Goal: Task Accomplishment & Management: Use online tool/utility

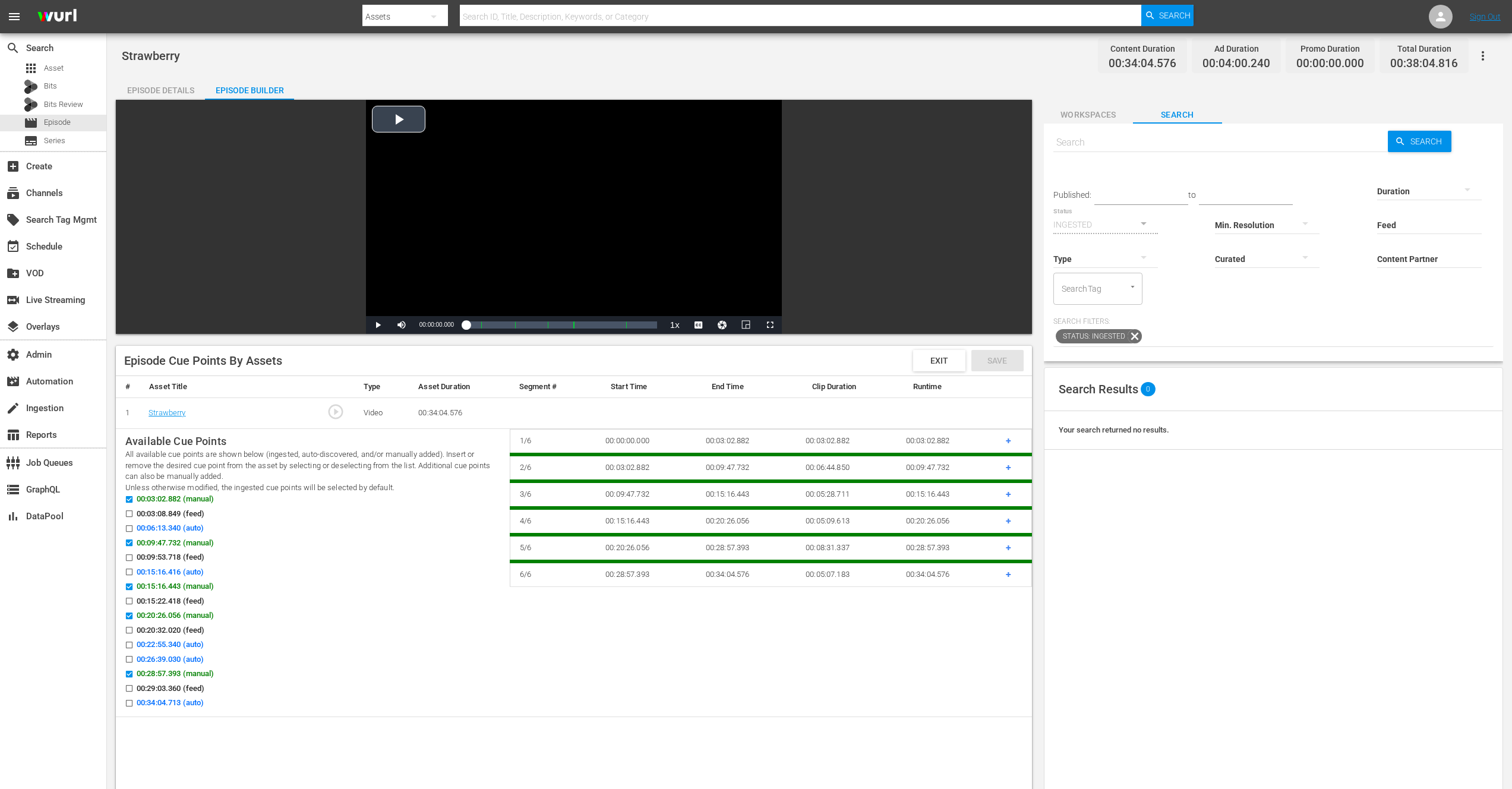
scroll to position [5, 0]
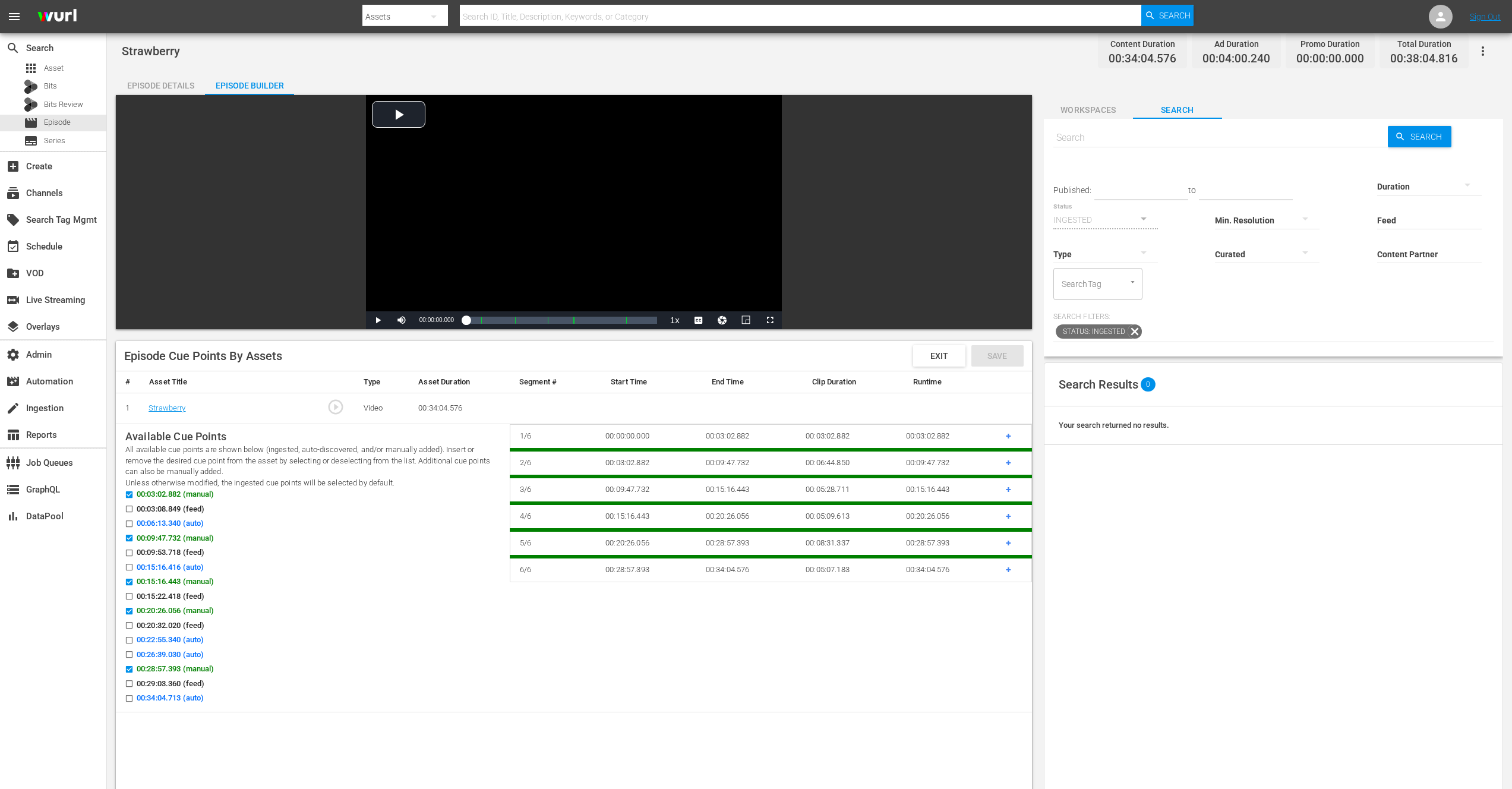
click at [158, 82] on div "Episode Details" at bounding box center [161, 85] width 89 height 28
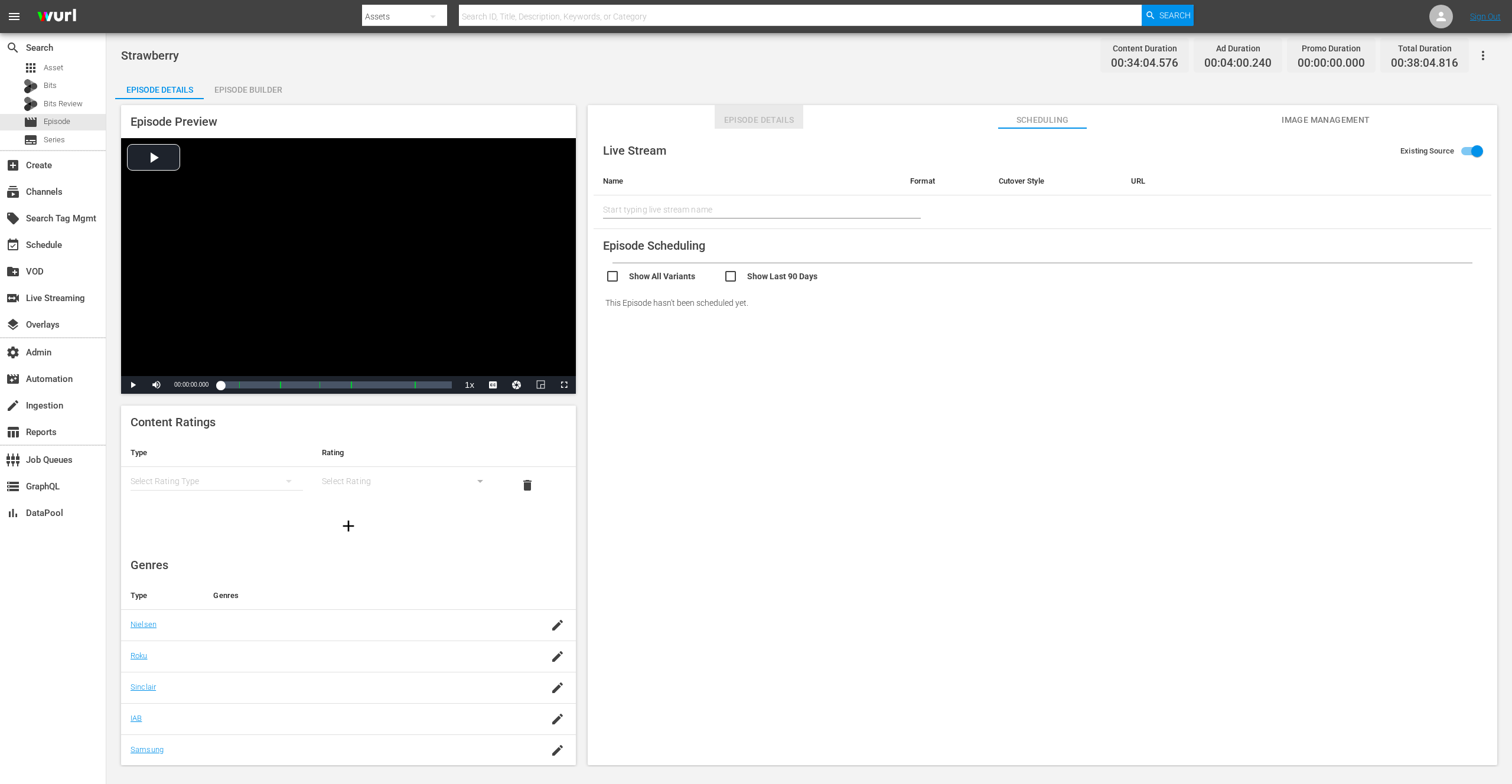
click at [776, 124] on span "Episode Details" at bounding box center [759, 120] width 89 height 15
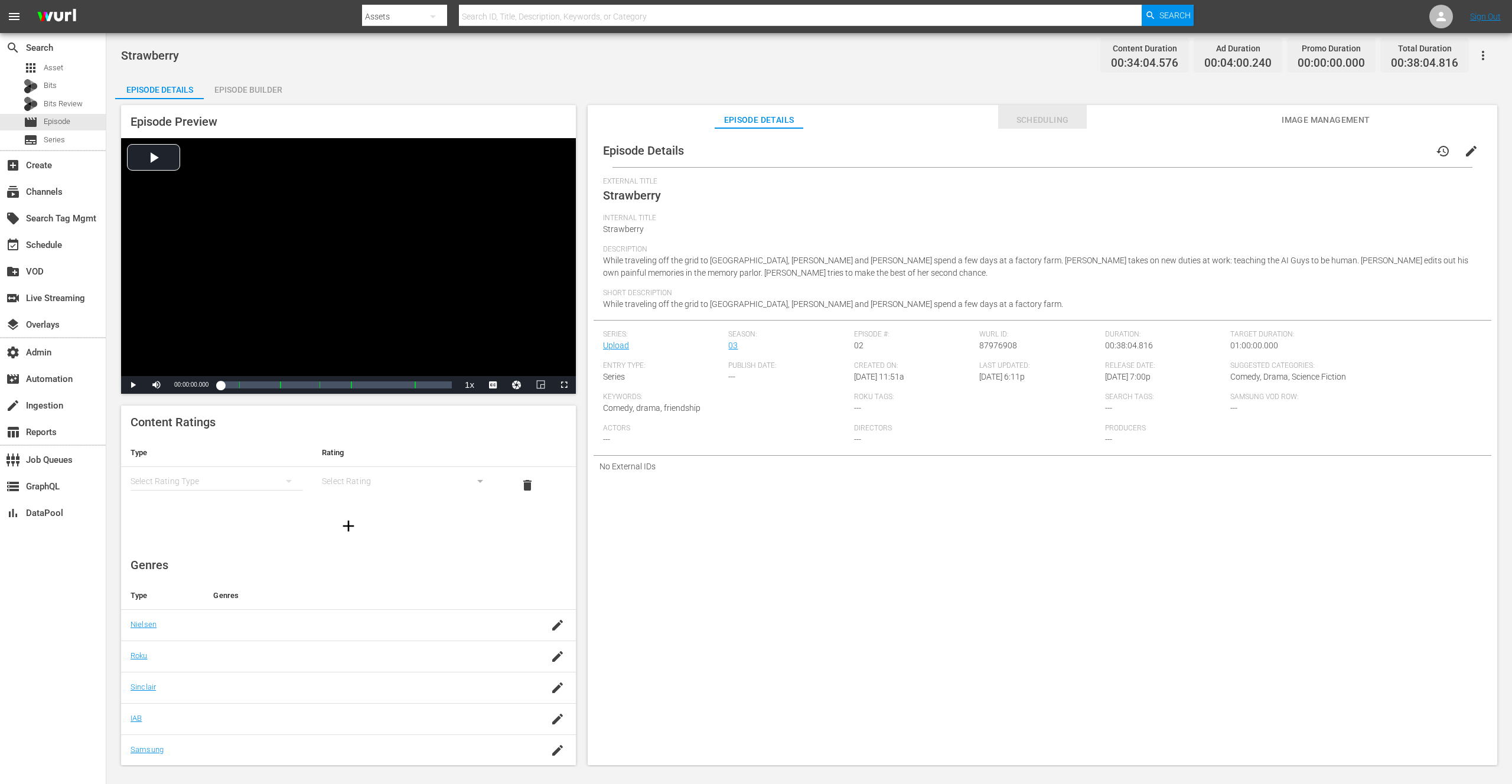
click at [1048, 119] on span "Scheduling" at bounding box center [1043, 120] width 89 height 15
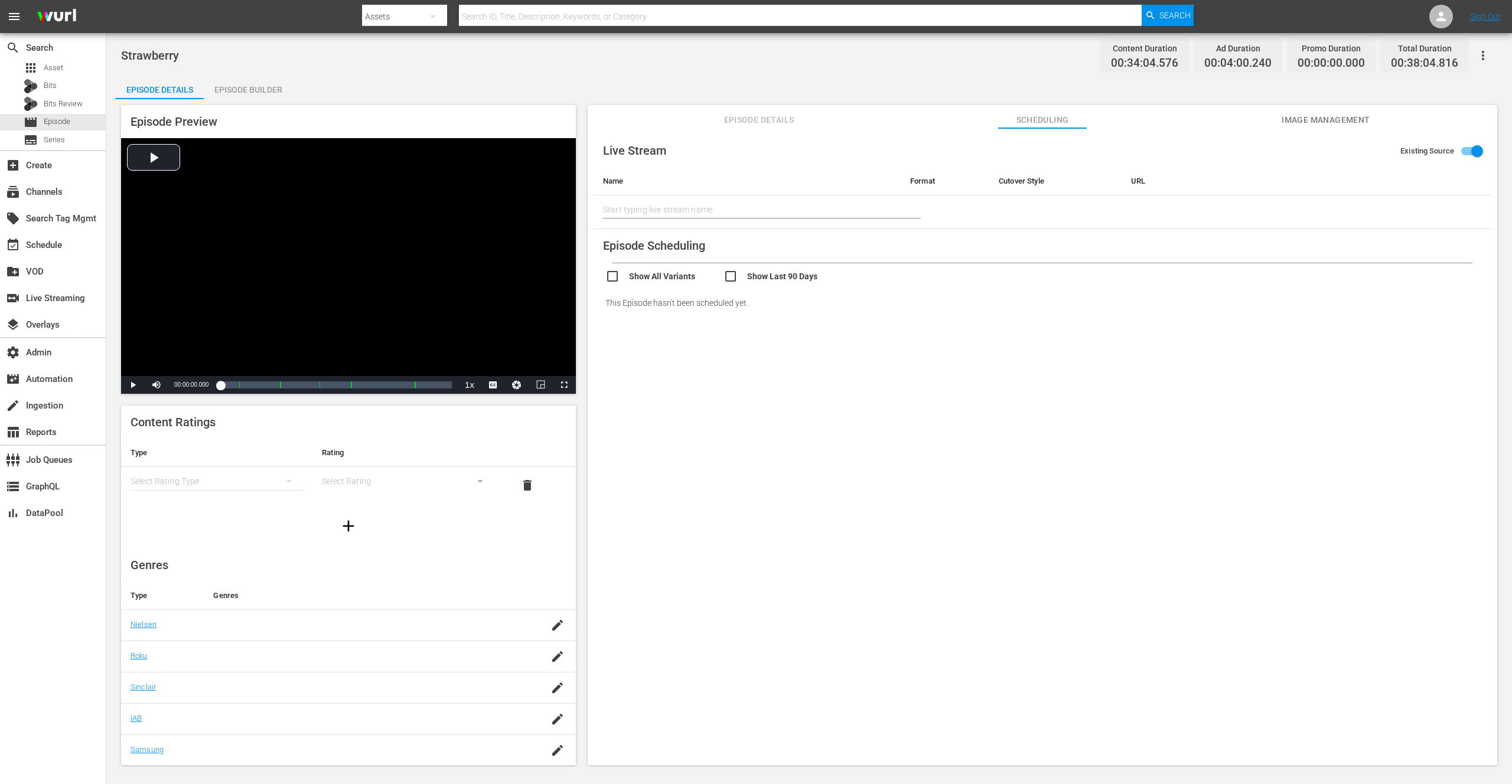
click at [779, 119] on span "Episode Details" at bounding box center [759, 120] width 89 height 15
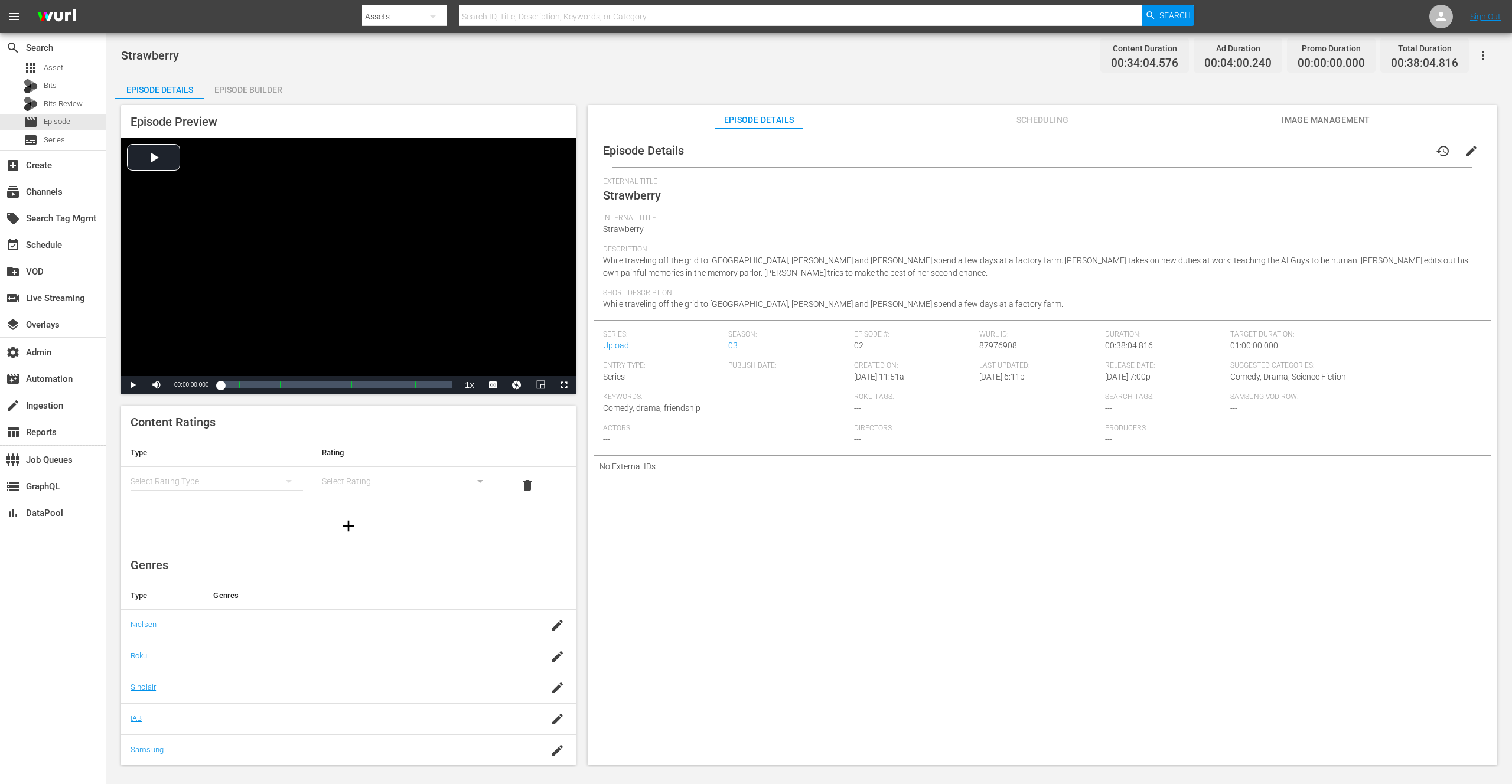
click at [660, 79] on div "Episode Details Episode Builder Episode Preview Video Player is loading. Play V…" at bounding box center [809, 425] width 1388 height 699
click at [1045, 121] on span "Scheduling" at bounding box center [1043, 120] width 89 height 15
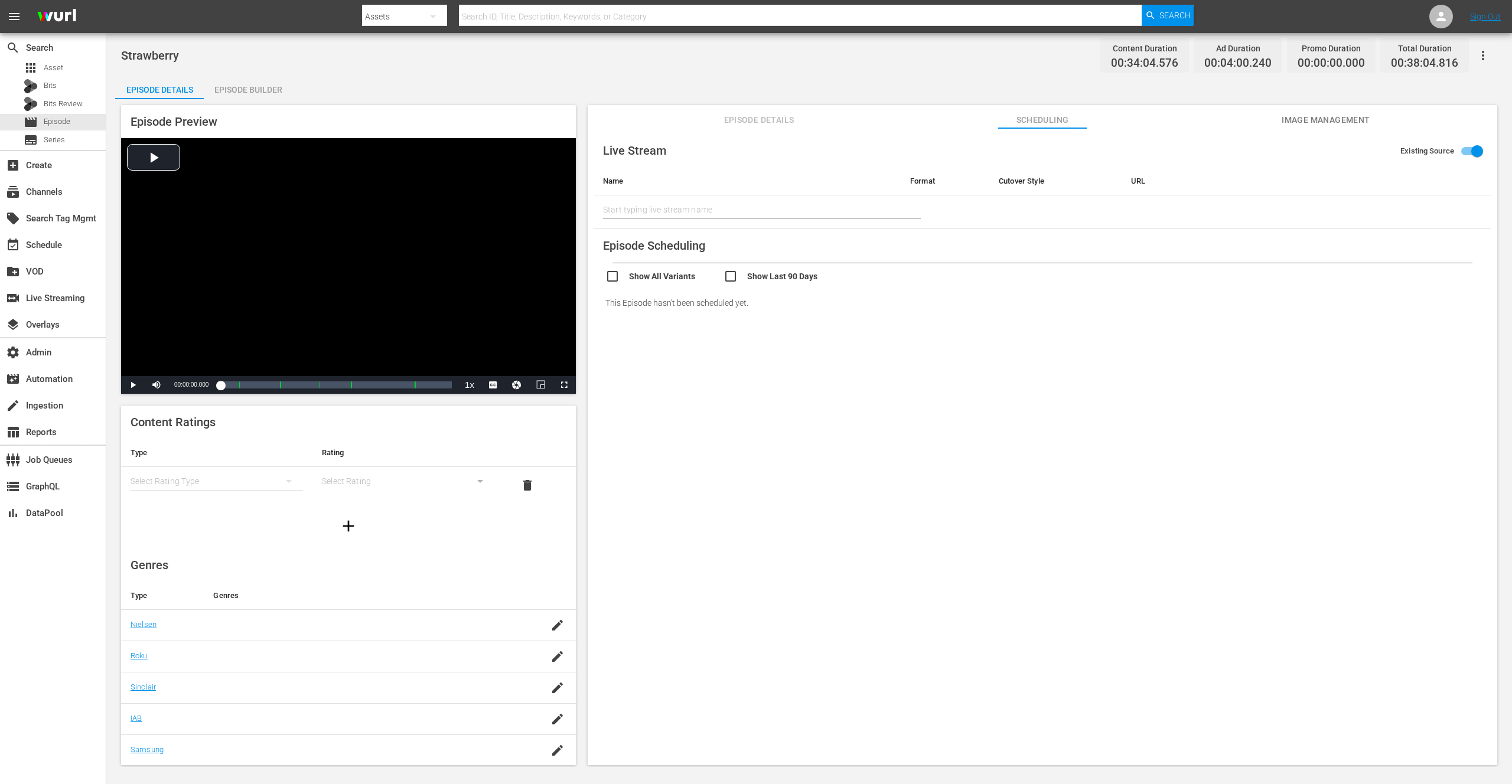
click at [693, 369] on div "Live Stream Existing Source Name Format Cutover Style URL Start typing live str…" at bounding box center [1043, 452] width 910 height 648
click at [763, 118] on span "Episode Details" at bounding box center [759, 120] width 89 height 15
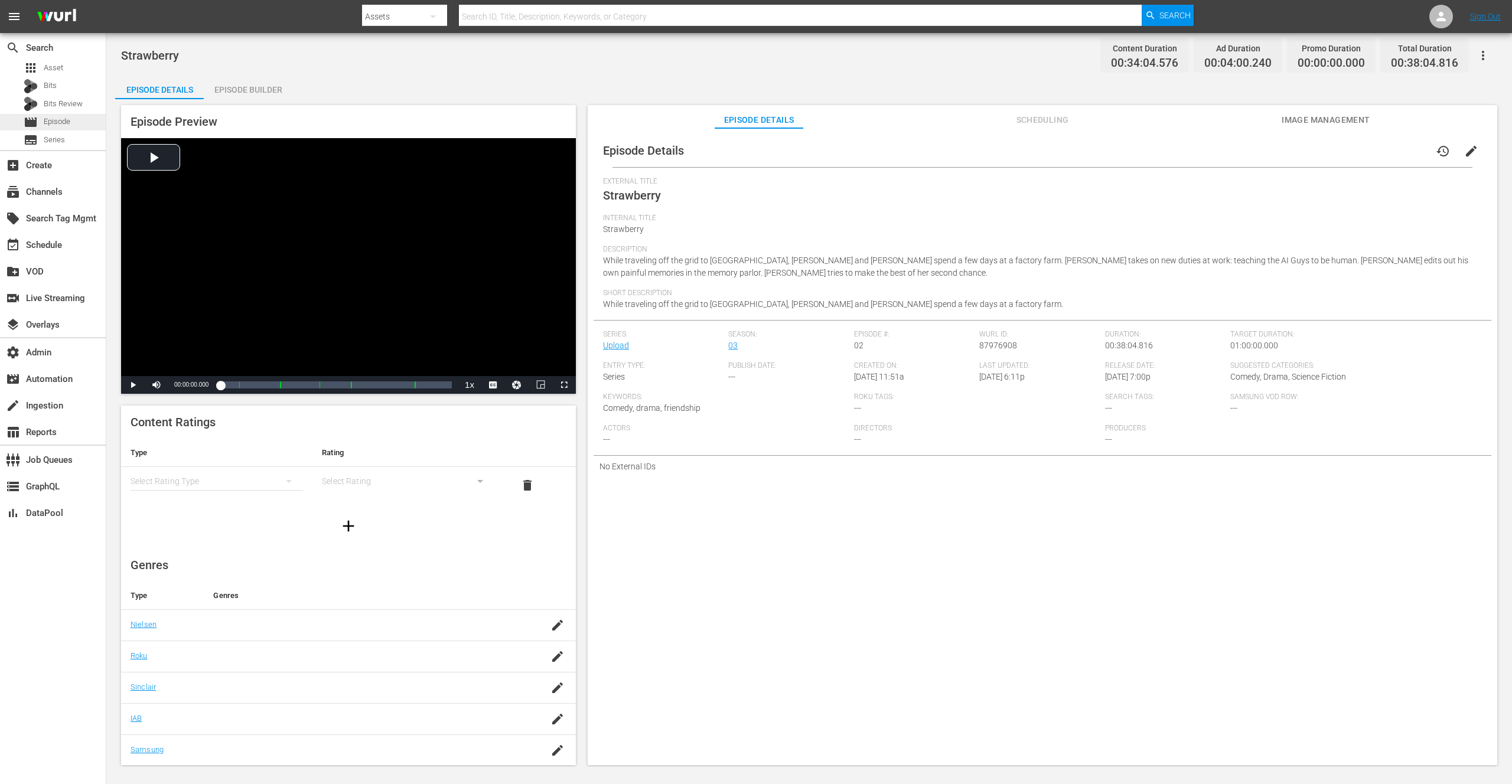
click at [59, 122] on span "Episode" at bounding box center [57, 122] width 27 height 12
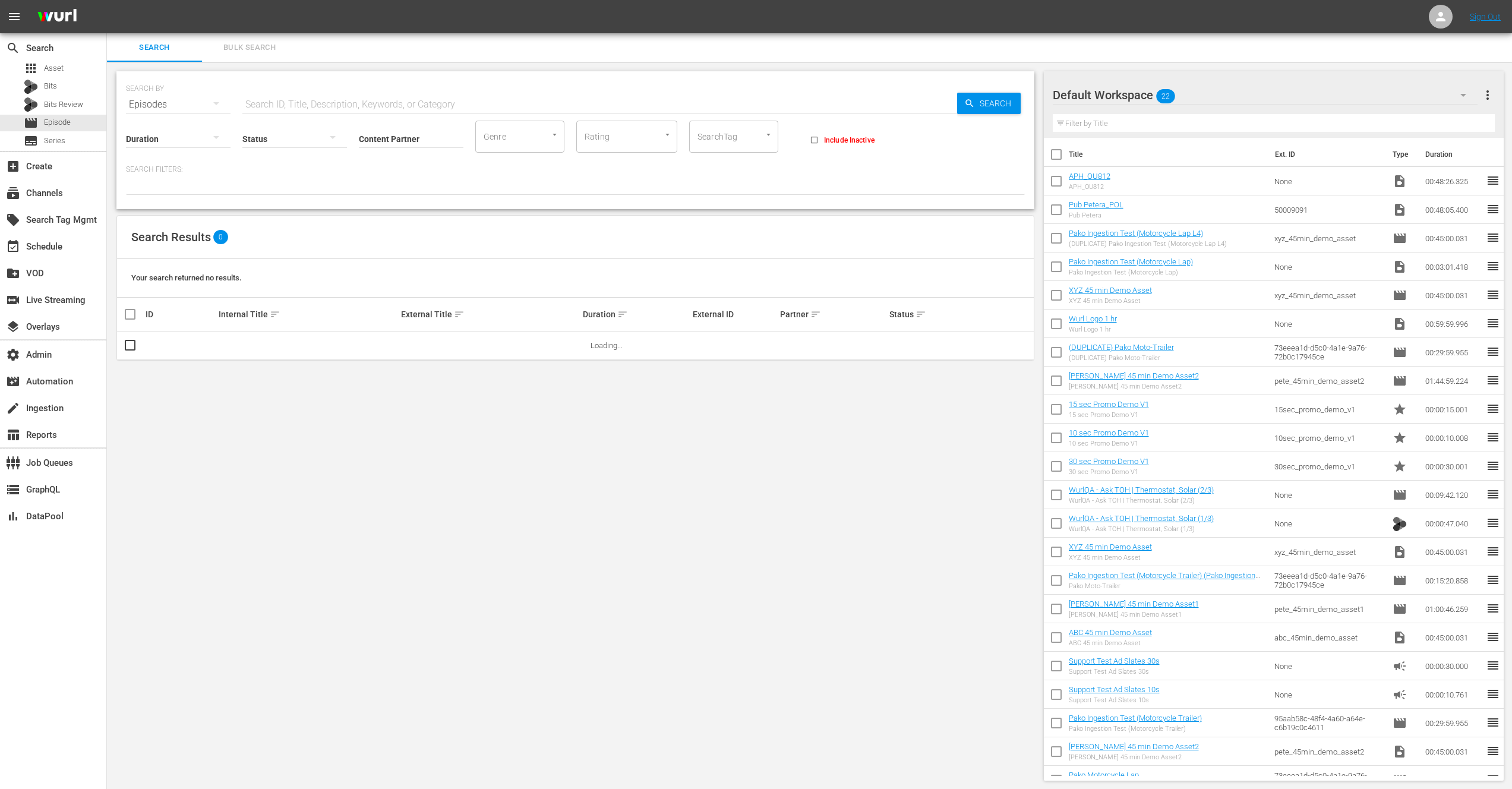
click at [327, 104] on input "text" at bounding box center [599, 104] width 715 height 28
click at [420, 128] on input "Content Partner" at bounding box center [411, 139] width 105 height 43
click at [407, 169] on div "AE Networks (107)" at bounding box center [455, 171] width 174 height 28
type input "AE Networks (107)"
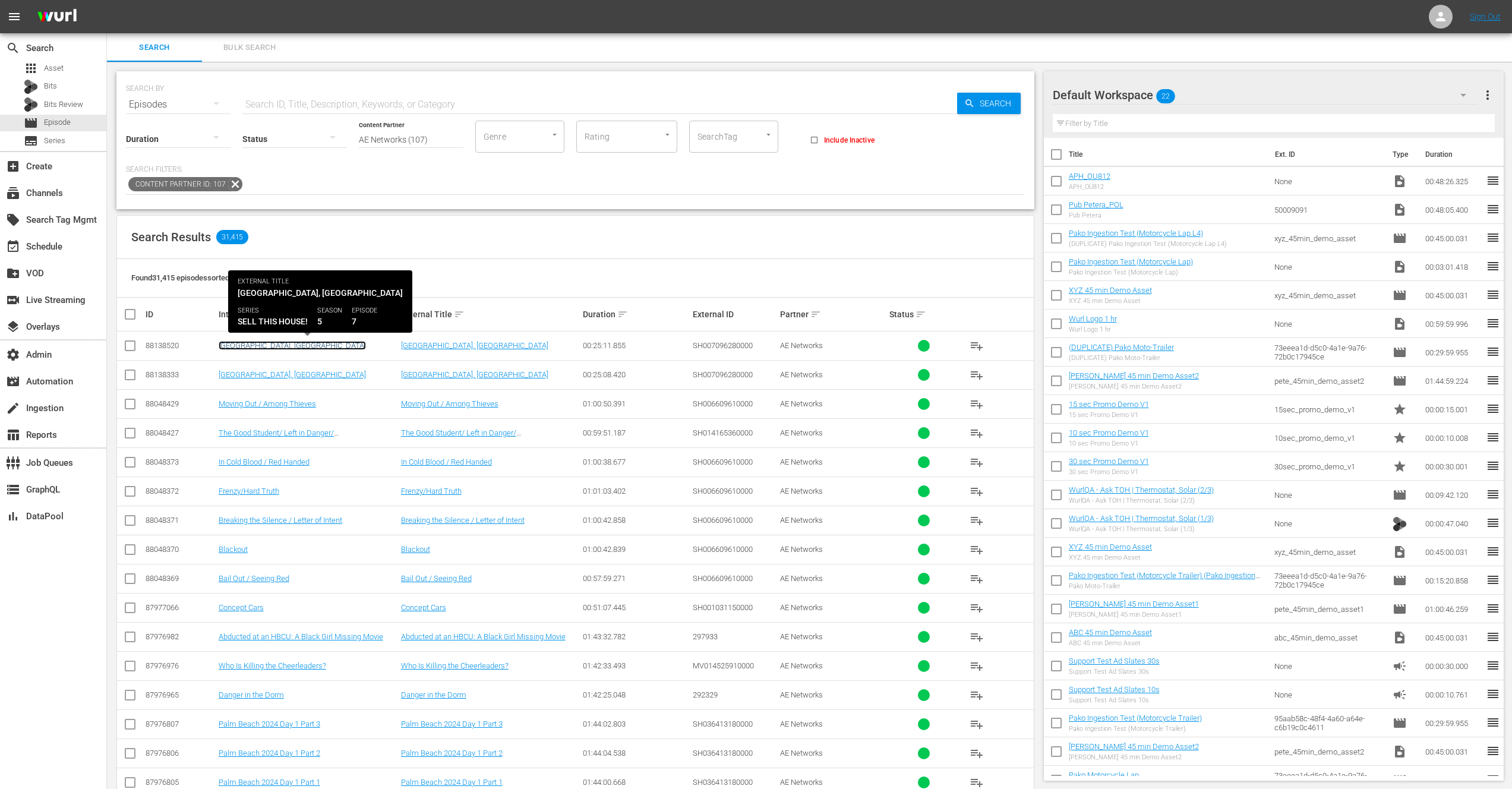
click at [234, 345] on link "[GEOGRAPHIC_DATA], [GEOGRAPHIC_DATA]" at bounding box center [292, 345] width 147 height 9
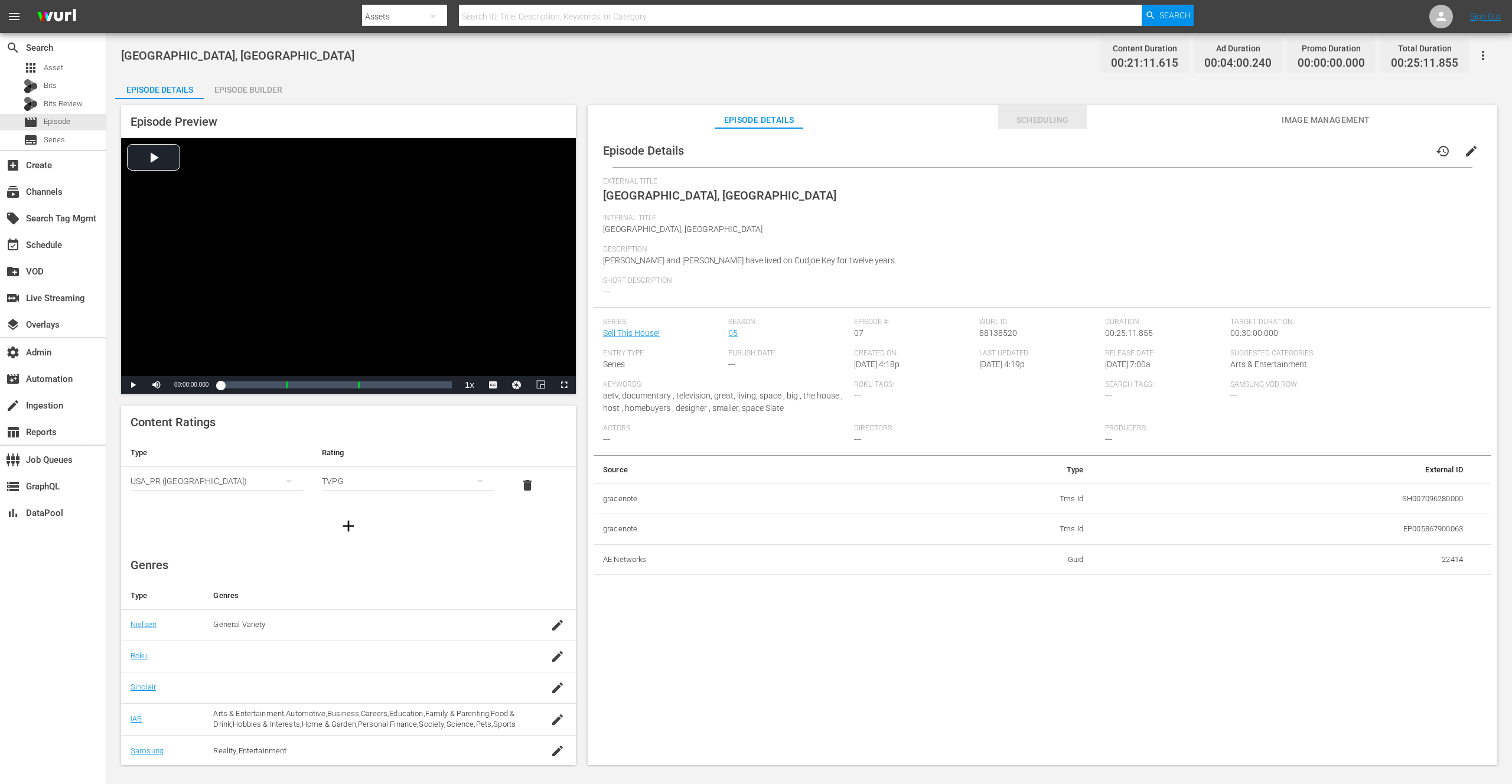
click at [1044, 116] on span "Scheduling" at bounding box center [1043, 120] width 89 height 15
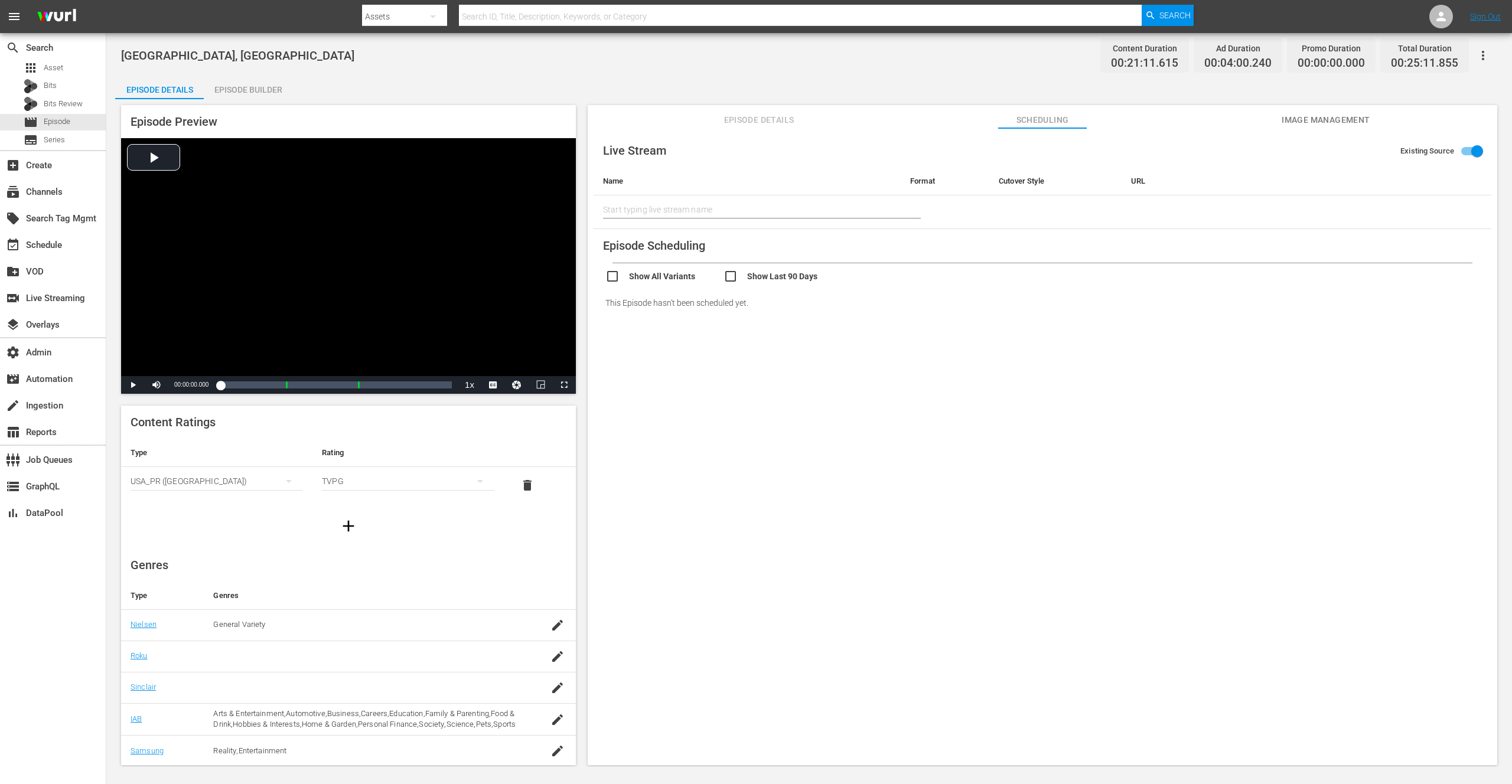
click at [774, 120] on span "Episode Details" at bounding box center [759, 120] width 89 height 15
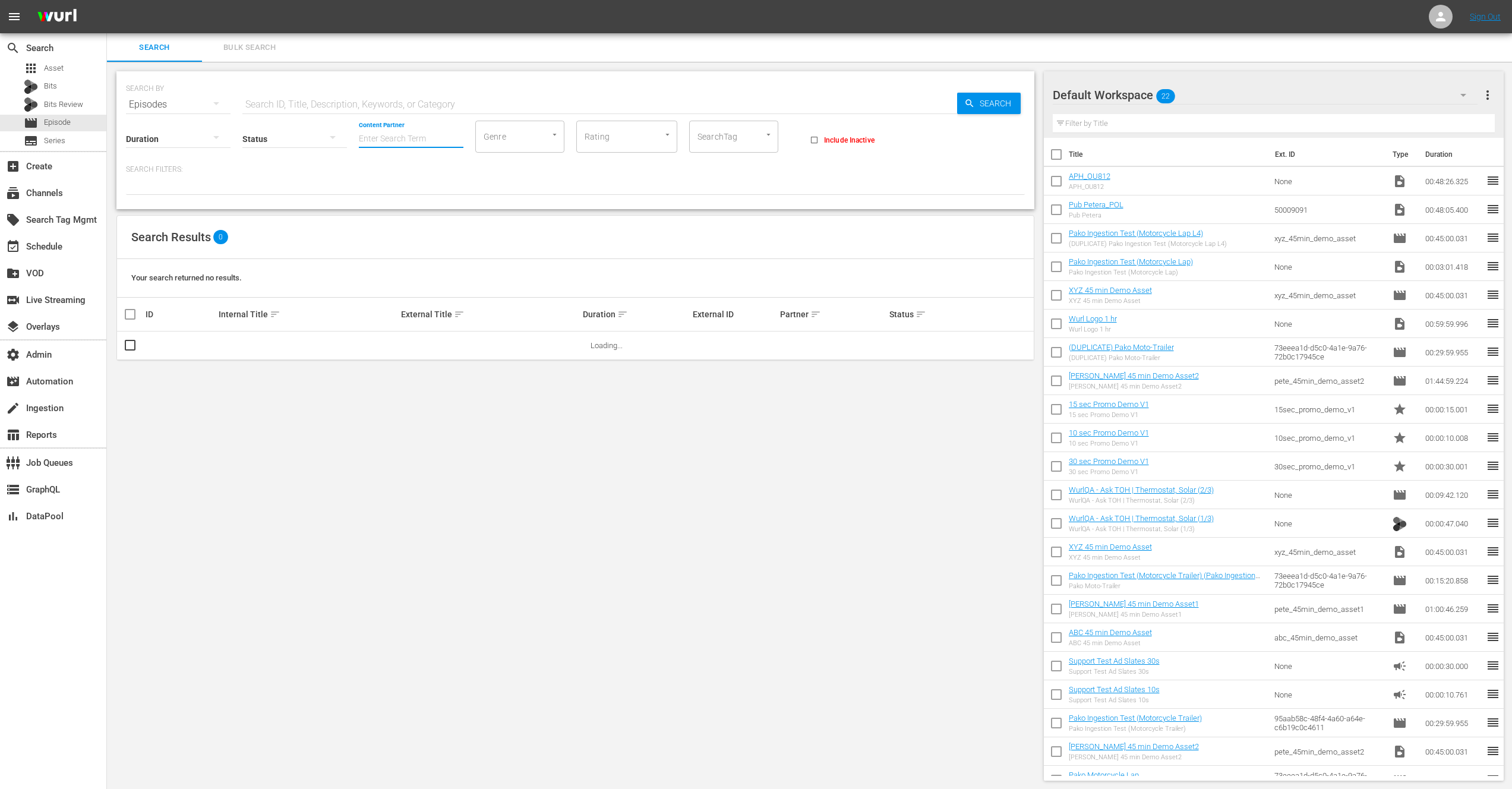
click at [401, 137] on input "Content Partner" at bounding box center [411, 139] width 105 height 43
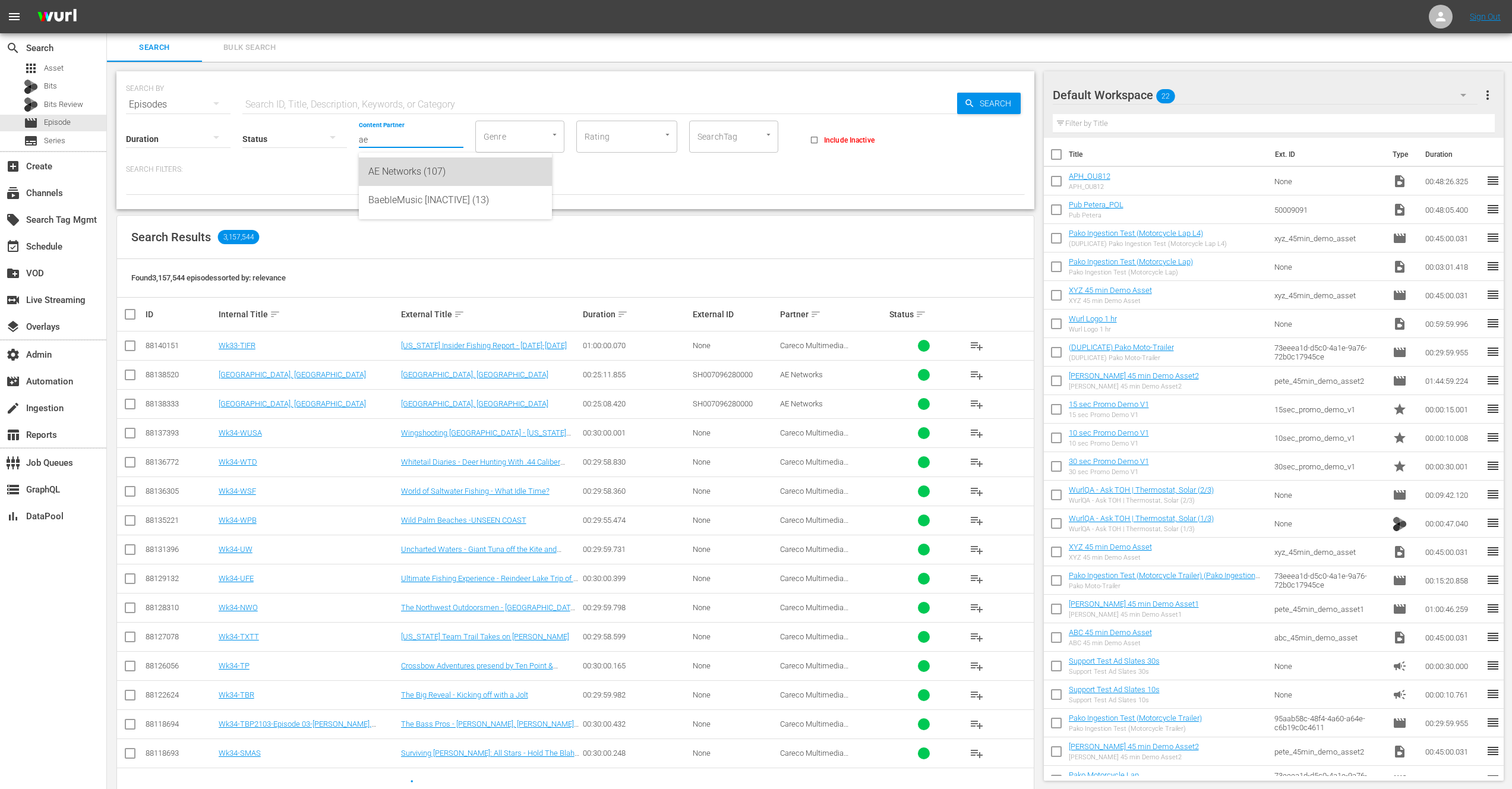
click at [398, 176] on div "AE Networks (107)" at bounding box center [455, 171] width 174 height 28
type input "AE Networks (107)"
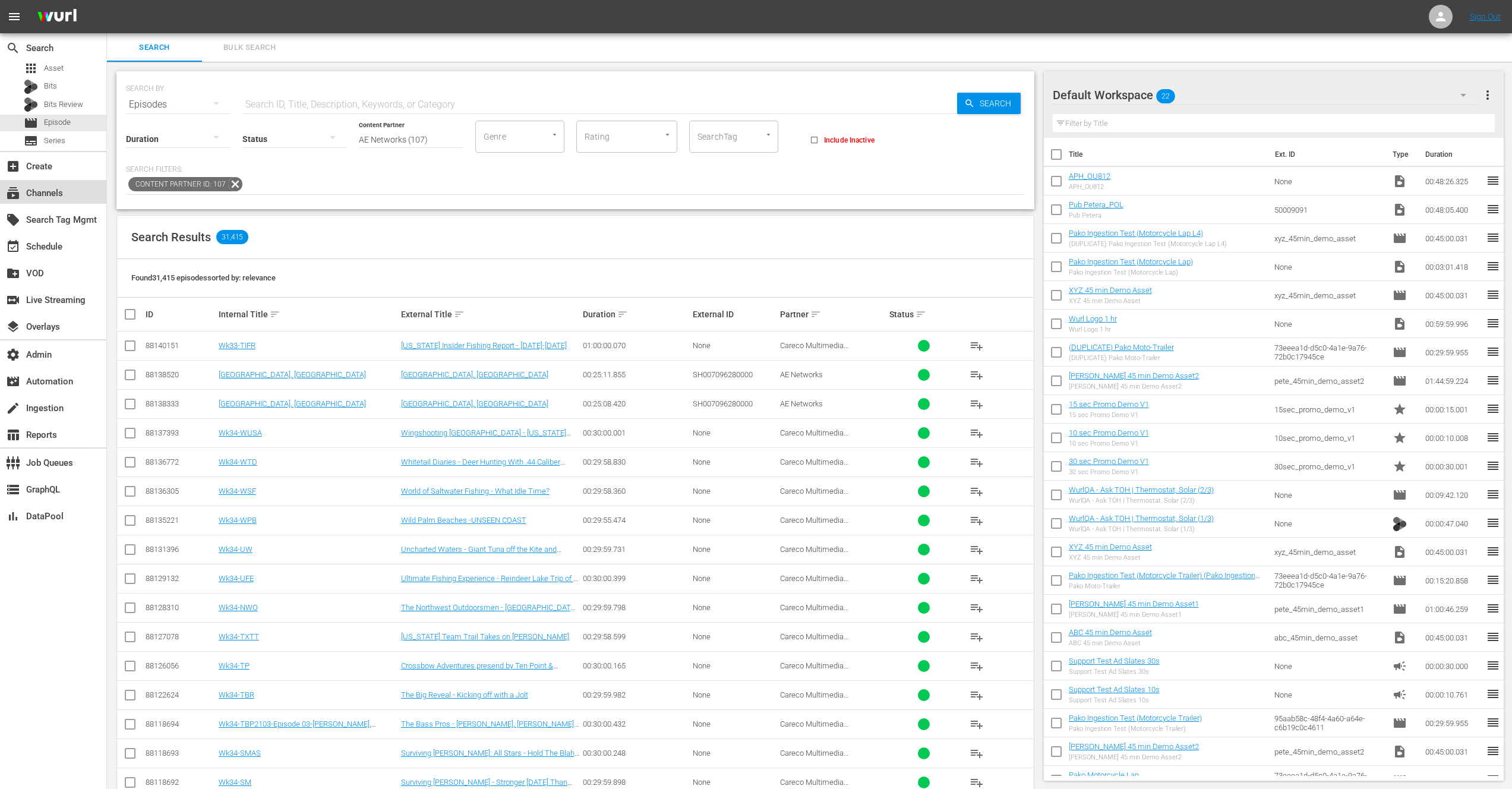
click at [50, 196] on div "subscriptions Channels" at bounding box center [33, 191] width 67 height 11
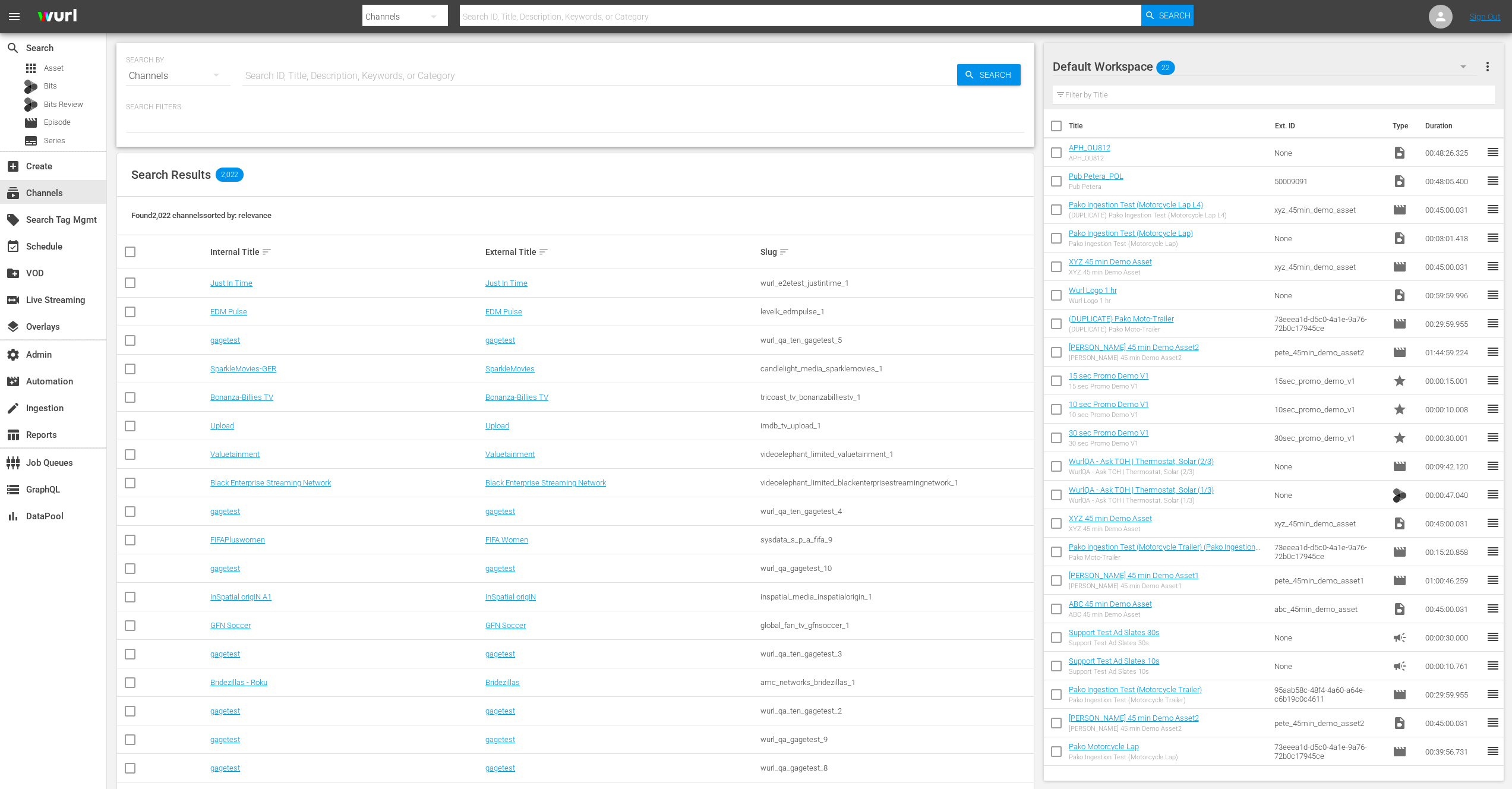
click at [311, 78] on input "text" at bounding box center [599, 75] width 715 height 28
type input "aenetworks"
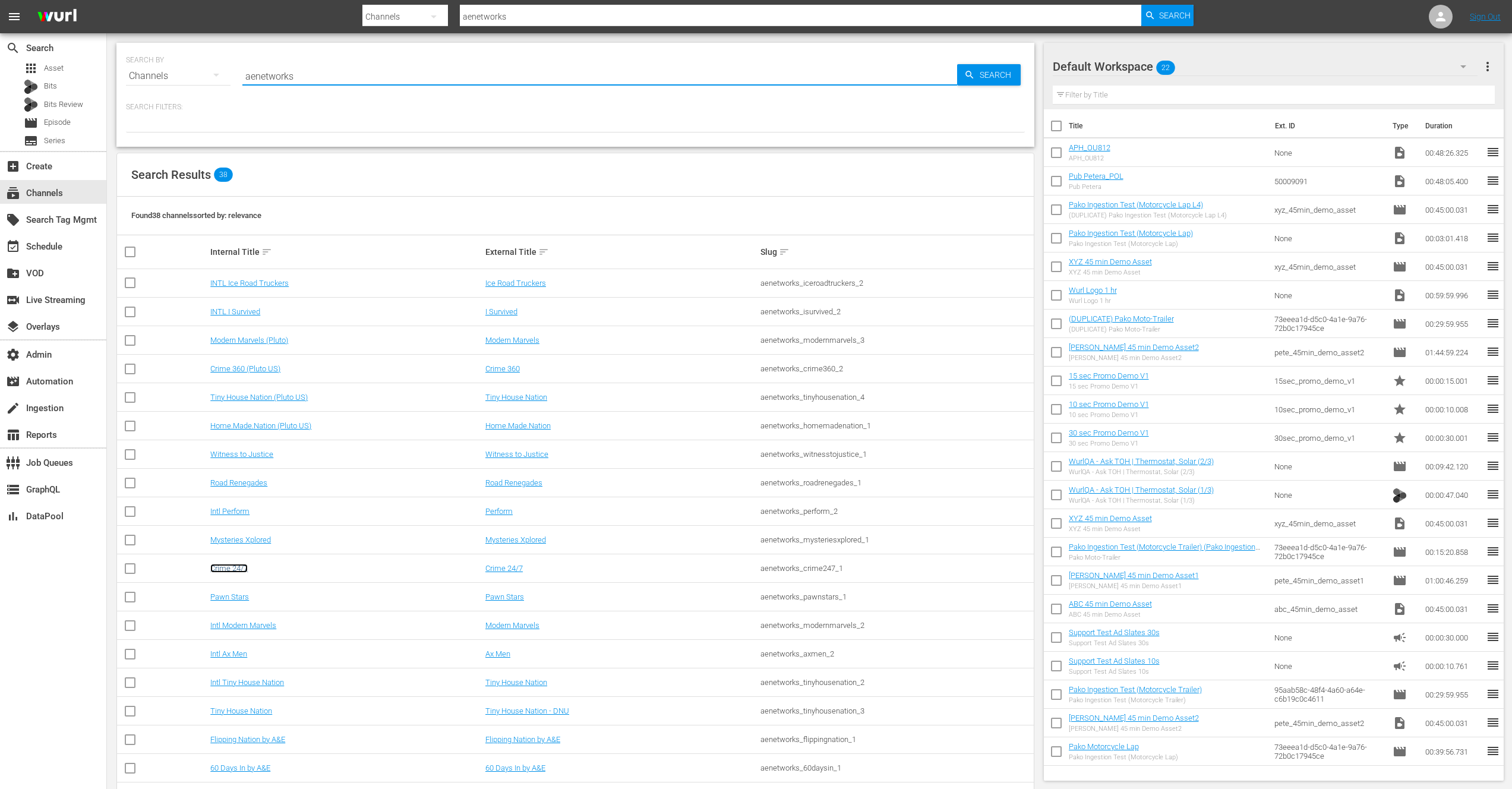
click at [235, 570] on link "Crime 24/7" at bounding box center [229, 568] width 38 height 9
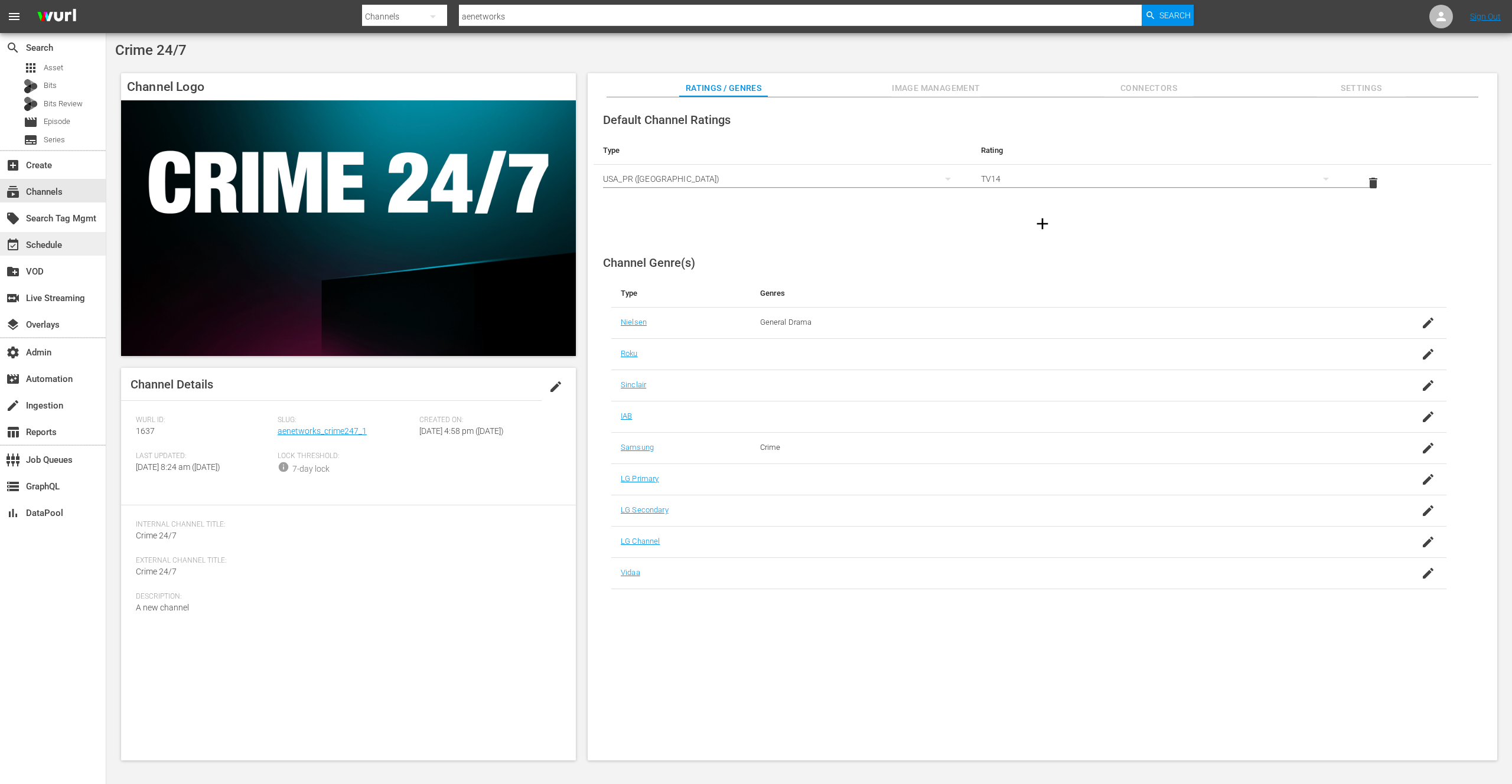
click at [59, 243] on div "event_available Schedule" at bounding box center [33, 243] width 66 height 11
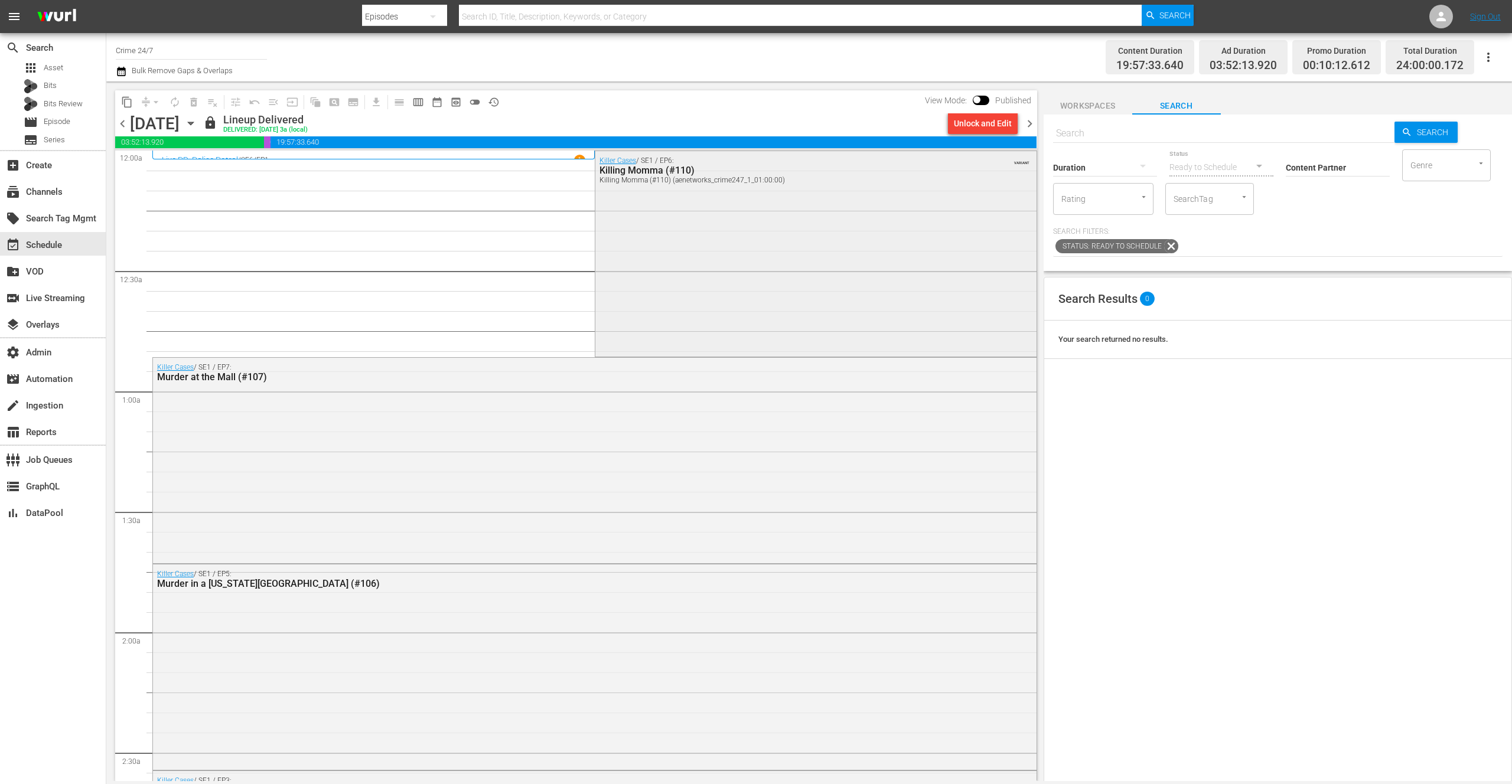
click at [721, 244] on div "Killer Cases / SE1 / EP6: Killing Momma (#110) Killing Momma (#110) (aenetworks…" at bounding box center [816, 253] width 441 height 203
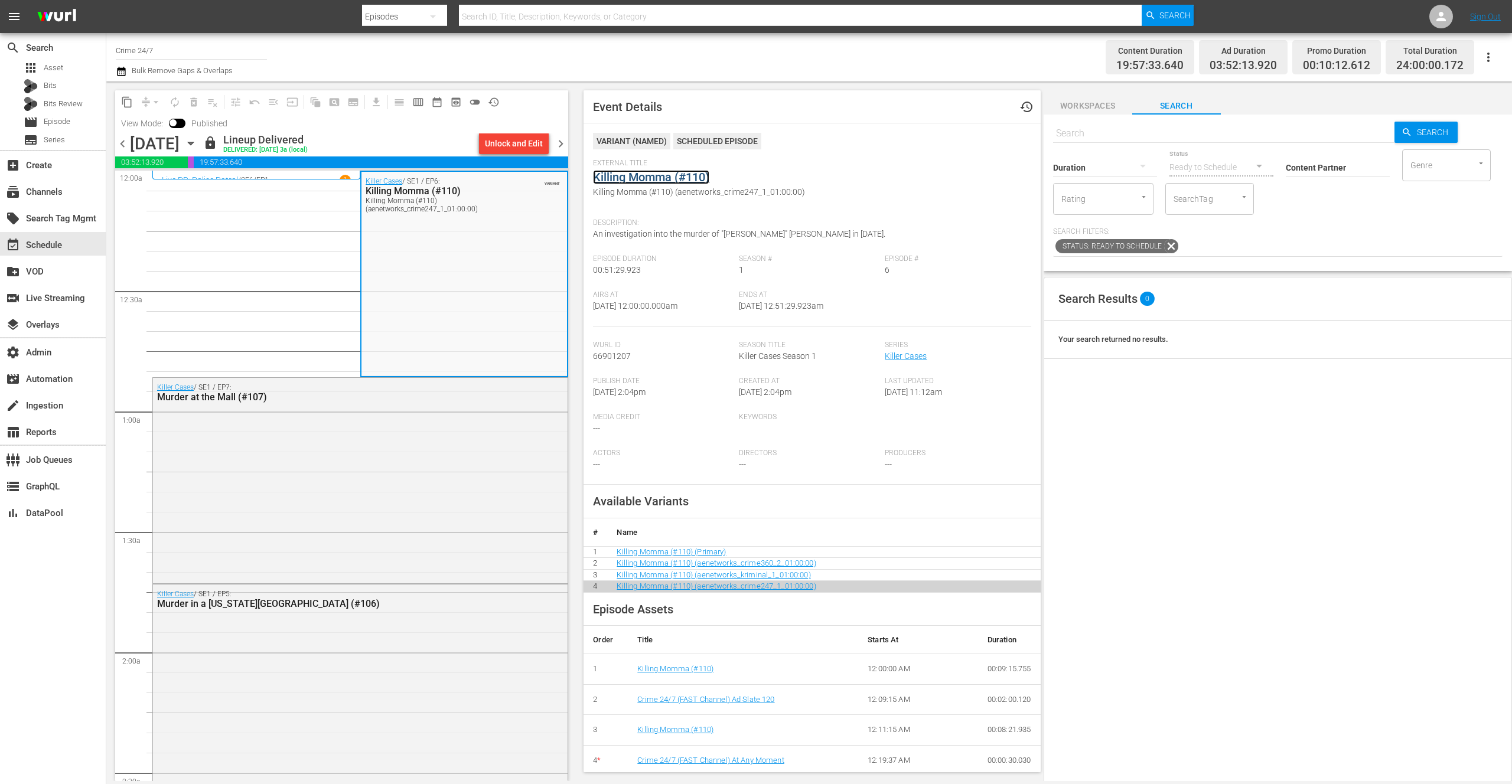
click at [675, 178] on link "Killing Momma (#110)" at bounding box center [651, 177] width 116 height 14
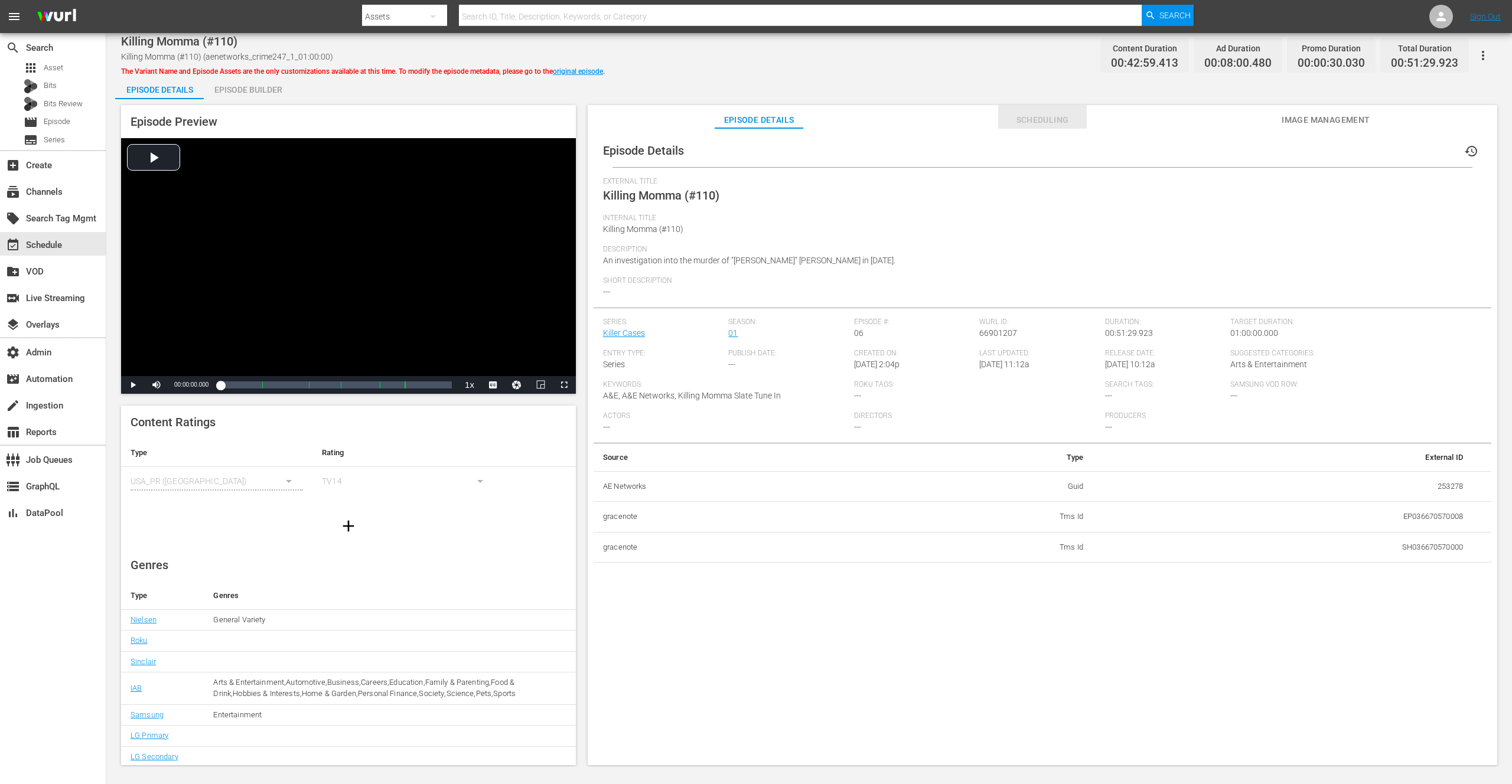
click at [1042, 120] on span "Scheduling" at bounding box center [1043, 120] width 89 height 15
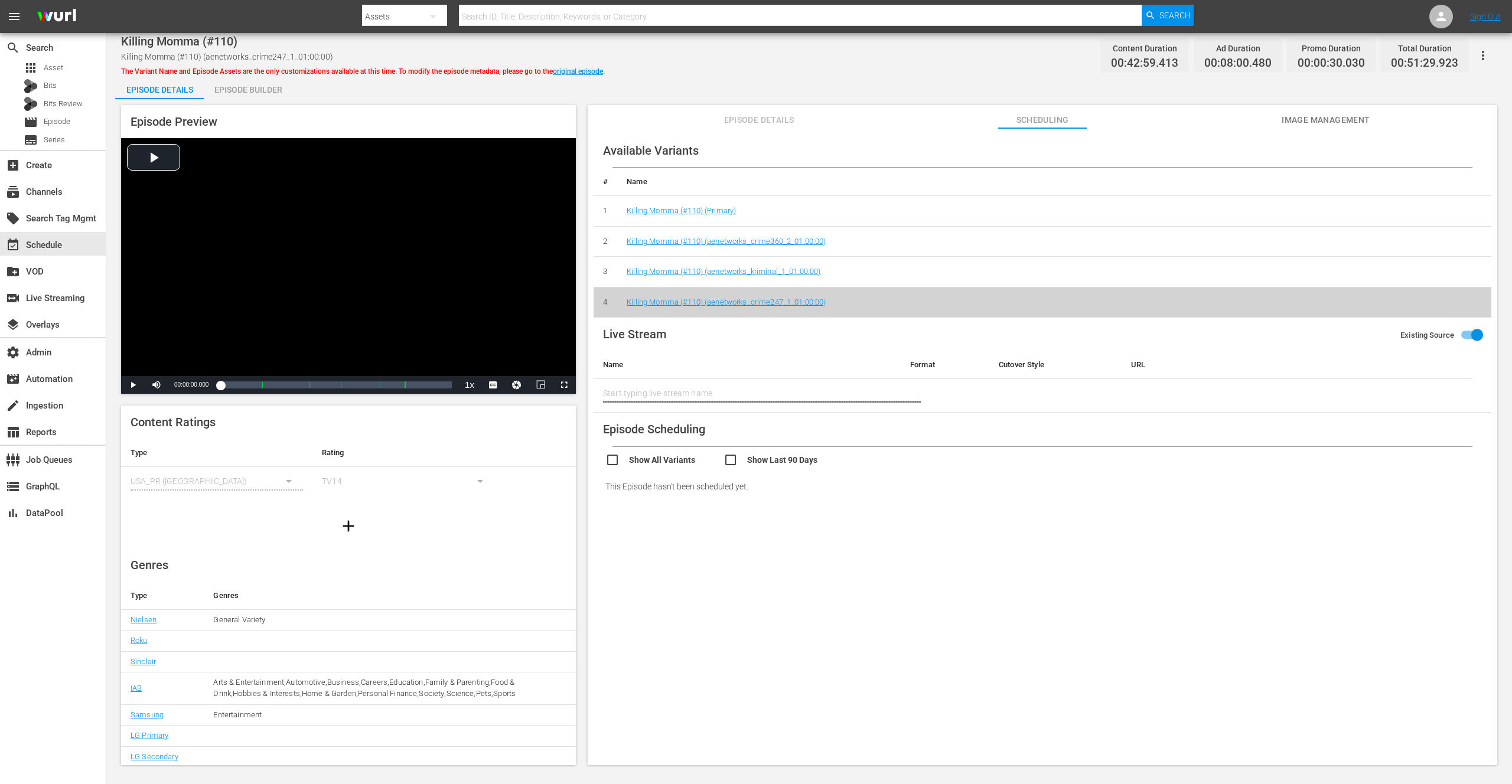
click at [904, 212] on td "Killing Momma (#110) (Primary)" at bounding box center [1054, 211] width 874 height 31
click at [1404, 215] on td "Killing Momma (#110) (Primary)" at bounding box center [1054, 211] width 874 height 31
click at [1472, 211] on td "Killing Momma (#110) (Primary)" at bounding box center [1054, 211] width 874 height 31
click at [1482, 240] on td "Killing Momma (#110) (aenetworks_crime360_2_01:00:00)" at bounding box center [1054, 241] width 874 height 31
drag, startPoint x: 1471, startPoint y: 283, endPoint x: 1471, endPoint y: 293, distance: 10.0
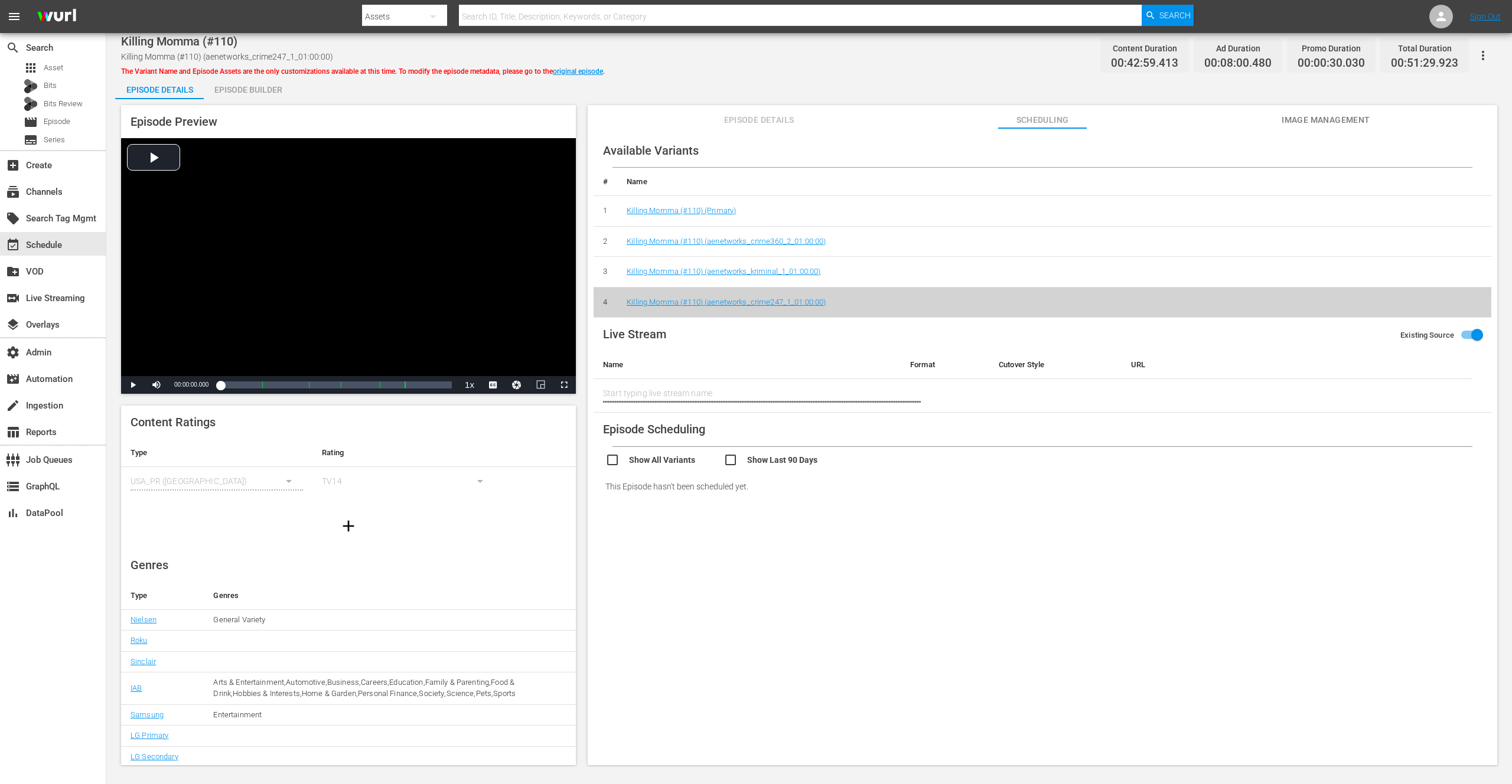
click at [1471, 283] on td "Killing Momma (#110) (aenetworks_kriminal_1_01:00:00)" at bounding box center [1054, 272] width 874 height 31
click at [1470, 302] on td "Killing Momma (#110) (aenetworks_crime247_1_01:00:00)" at bounding box center [1054, 302] width 874 height 31
click at [1461, 286] on tbody "1 Killing Momma (#110) (Primary) 2 Killing Momma (#110) (aenetworks_crime360_2_…" at bounding box center [1042, 256] width 898 height 122
click at [1455, 255] on td "Killing Momma (#110) (aenetworks_crime360_2_01:00:00)" at bounding box center [1054, 241] width 874 height 31
click at [1453, 228] on td "Killing Momma (#110) (aenetworks_crime360_2_01:00:00)" at bounding box center [1054, 241] width 874 height 31
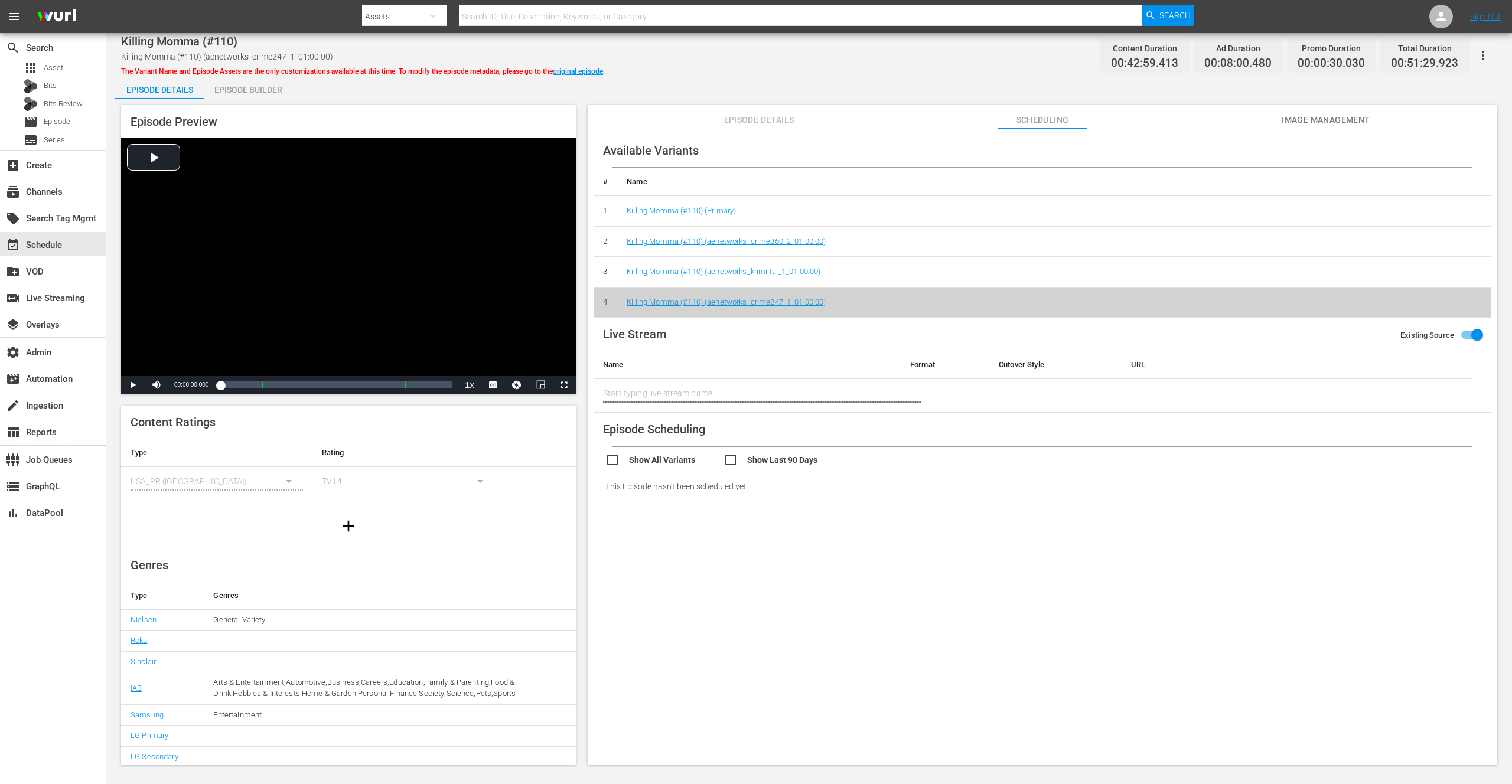
click at [1453, 218] on td "Killing Momma (#110) (Primary)" at bounding box center [1054, 211] width 874 height 31
click at [1448, 198] on td "Killing Momma (#110) (Primary)" at bounding box center [1054, 211] width 874 height 31
click at [1450, 184] on th "Name" at bounding box center [1054, 181] width 874 height 28
click at [983, 61] on div "Killing Momma (#110) Killing Momma (#110) (aenetworks_crime247_1_01:00:00) The …" at bounding box center [809, 55] width 1376 height 27
click at [796, 116] on span "Episode Details" at bounding box center [759, 120] width 89 height 15
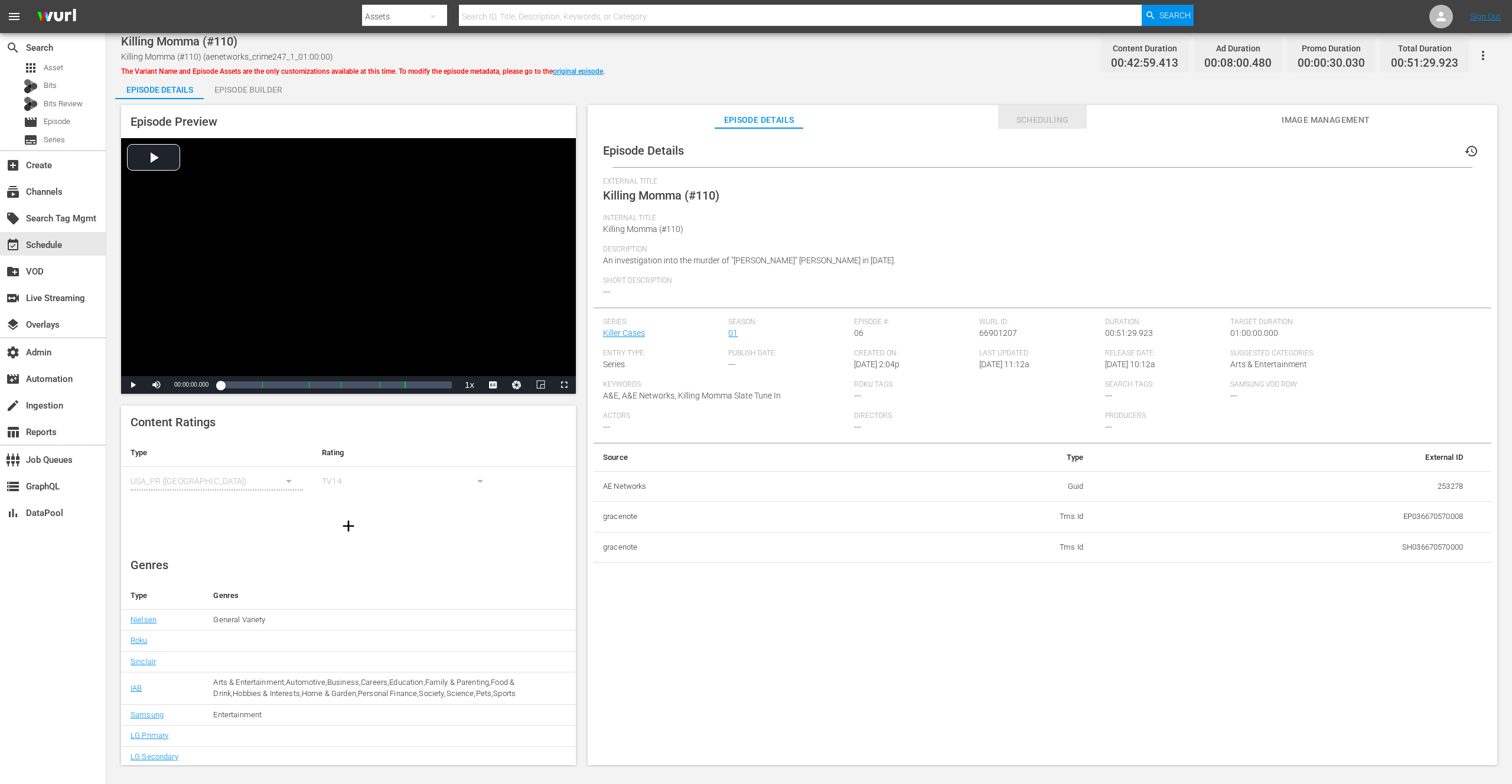
click at [1030, 117] on span "Scheduling" at bounding box center [1043, 120] width 89 height 15
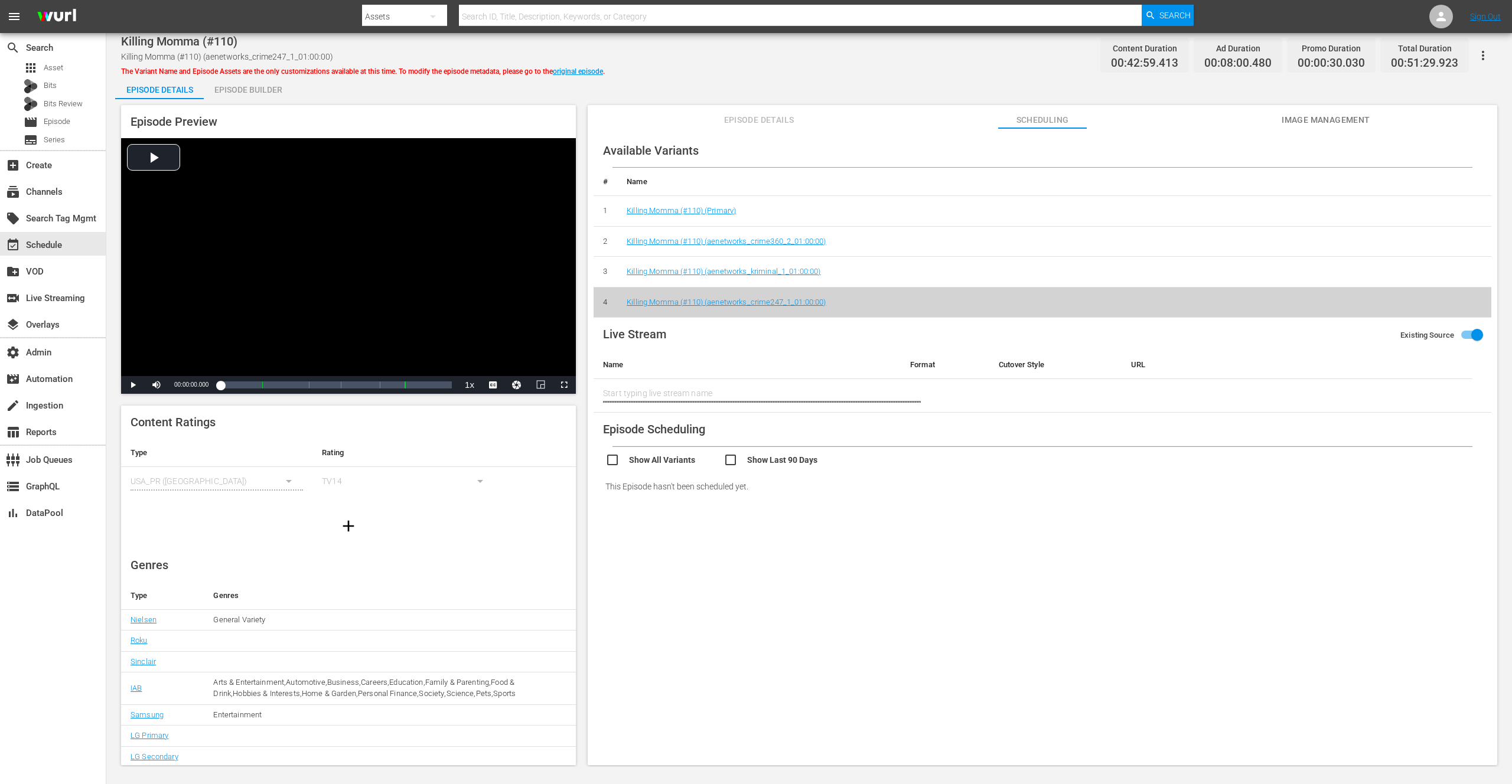
click at [753, 210] on td "Killing Momma (#110) (Primary)" at bounding box center [1054, 211] width 874 height 31
click at [807, 303] on link "Killing Momma (#110) (aenetworks_crime247_1_01:00:00)" at bounding box center [726, 302] width 199 height 9
click at [797, 272] on link "Killing Momma (#110) (aenetworks_kriminal_1_01:00:00)" at bounding box center [723, 271] width 193 height 9
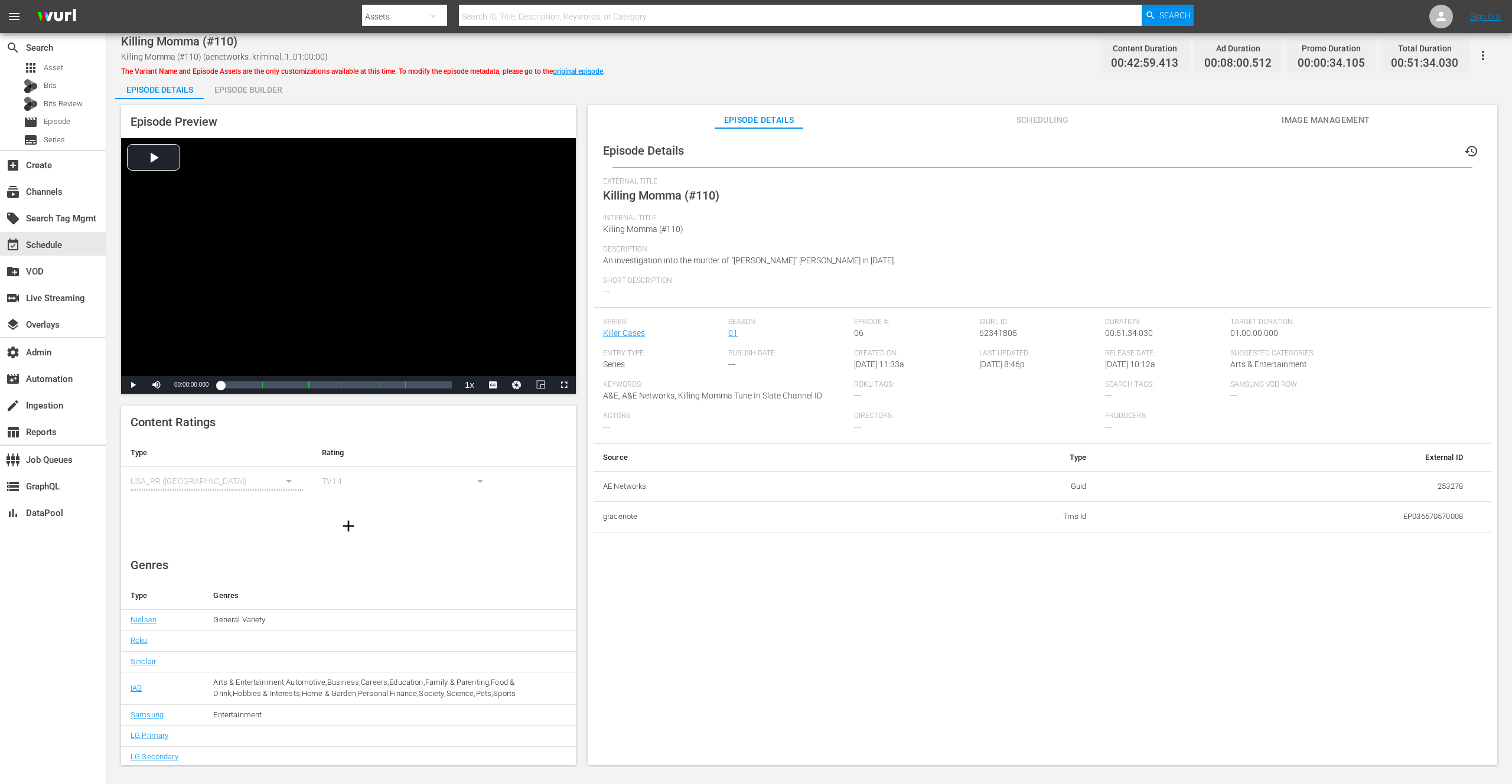
click at [1046, 116] on span "Scheduling" at bounding box center [1043, 120] width 89 height 15
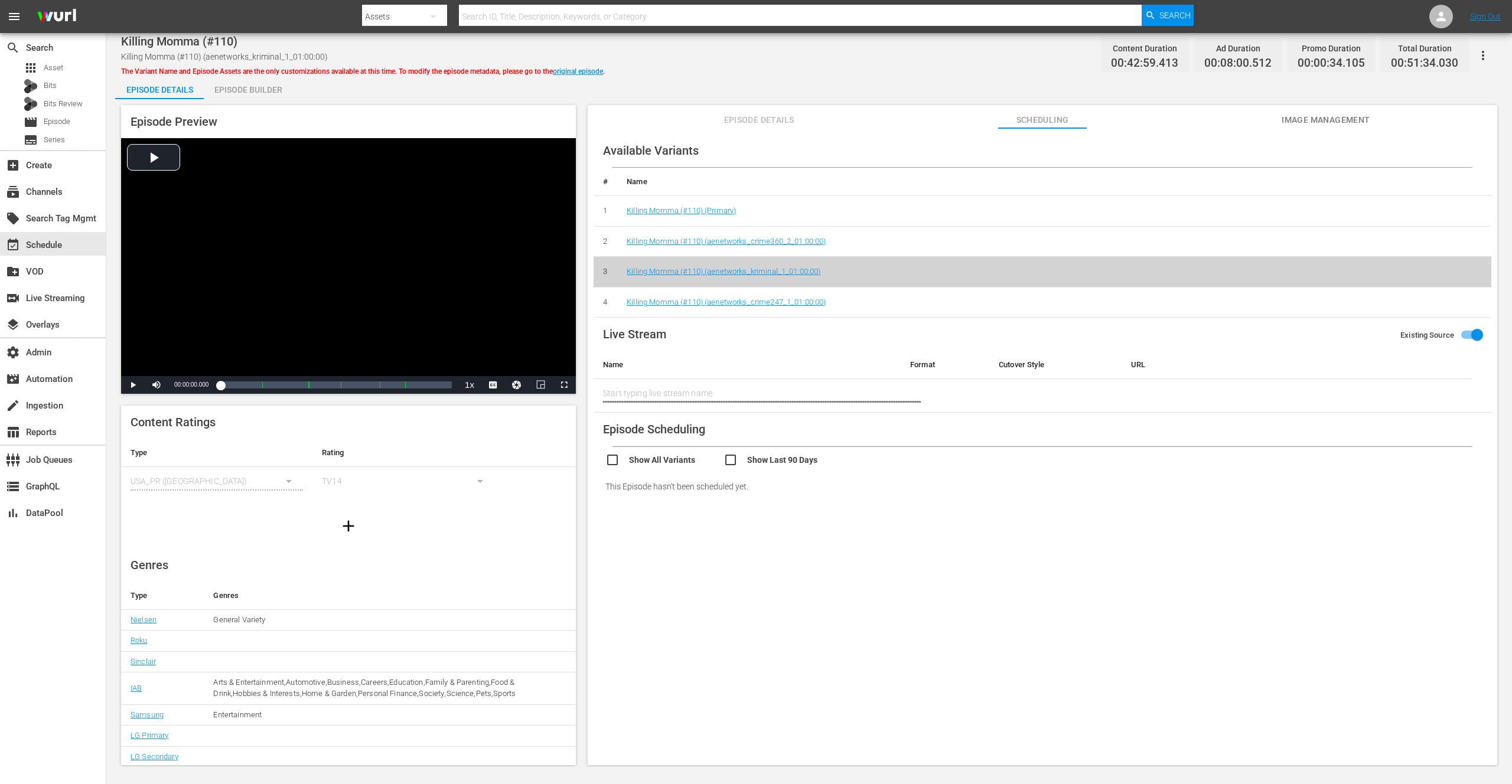
click at [927, 278] on td "Killing Momma (#110) (aenetworks_kriminal_1_01:00:00)" at bounding box center [1054, 272] width 874 height 31
click at [801, 241] on link "Killing Momma (#110) (aenetworks_crime360_2_01:00:00)" at bounding box center [726, 241] width 199 height 9
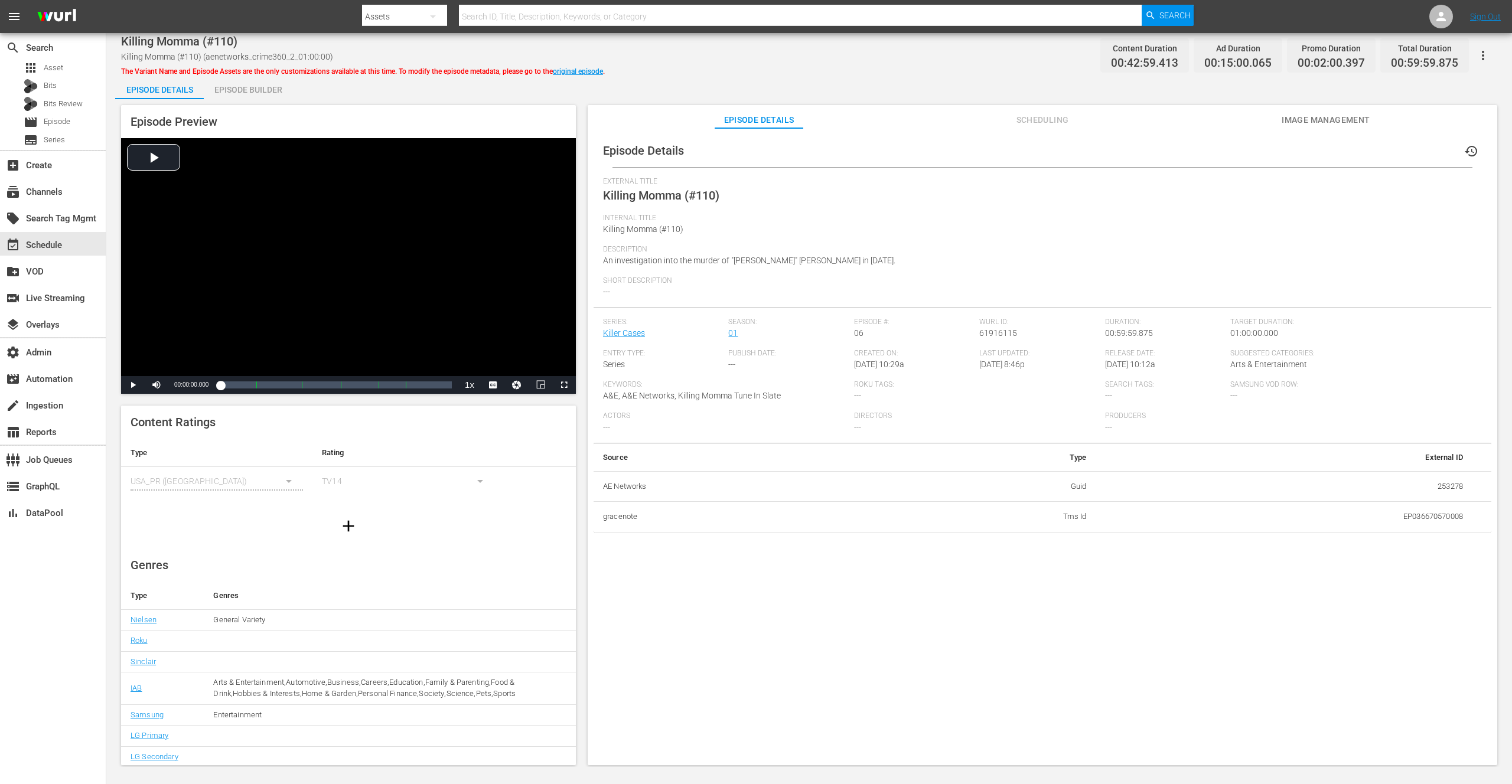
click at [1028, 188] on div "External Title Killing Momma (#110)" at bounding box center [1042, 195] width 879 height 37
click at [879, 191] on div "External Title Killing Momma (#110)" at bounding box center [1042, 195] width 879 height 37
click at [853, 221] on span "Internal Title" at bounding box center [1039, 218] width 873 height 9
click at [1047, 118] on span "Scheduling" at bounding box center [1043, 120] width 89 height 15
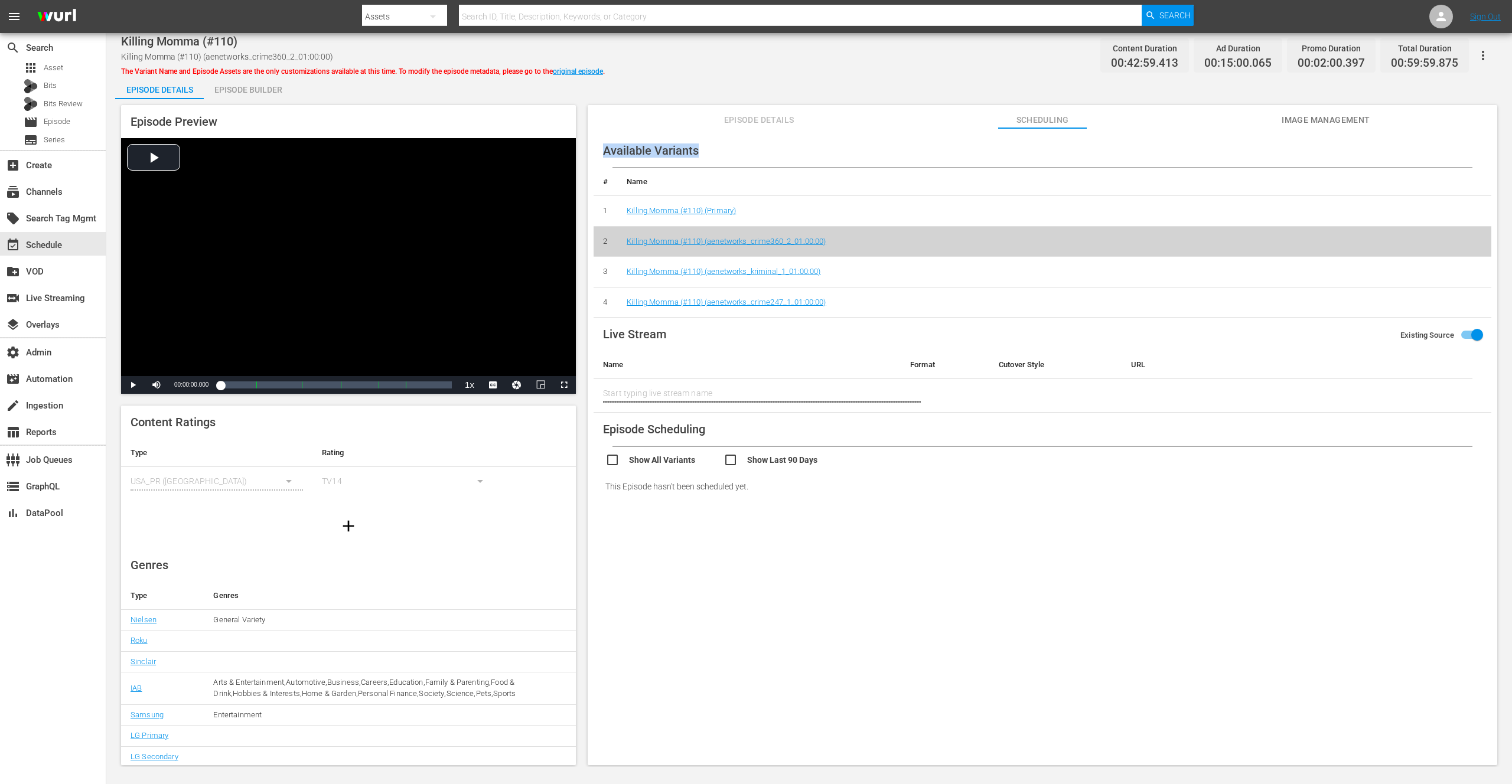
drag, startPoint x: 603, startPoint y: 149, endPoint x: 688, endPoint y: 138, distance: 85.7
click at [701, 152] on div "Available Variants # Name 1 Killing Momma (#110) (Primary) 2 Killing Momma (#11…" at bounding box center [1042, 226] width 898 height 183
copy span "Available Variants"
click at [653, 76] on div "Episode Details Episode Builder Episode Preview Video Player is loading. Play V…" at bounding box center [809, 425] width 1388 height 699
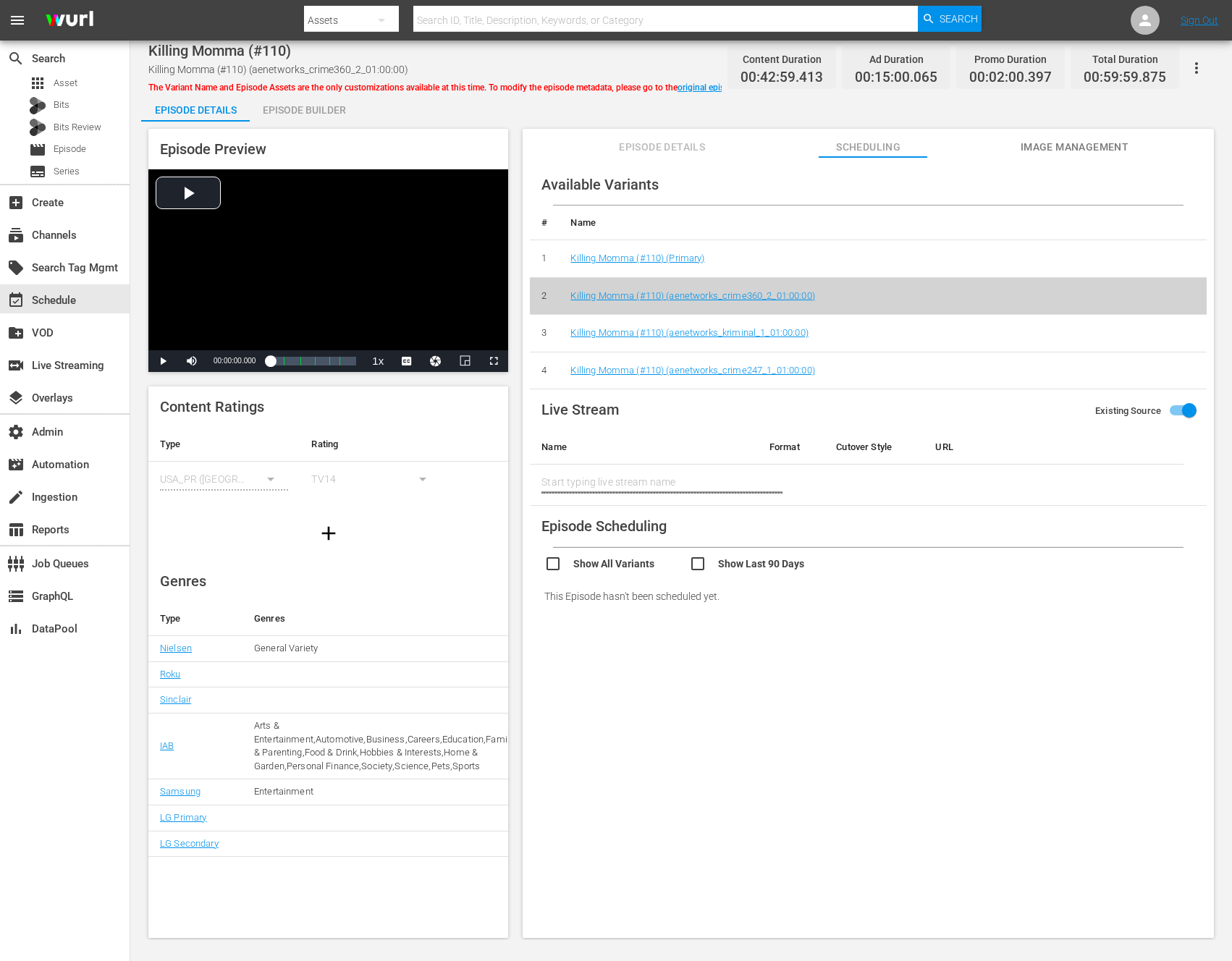
click at [591, 64] on div "Killing Momma (#110) Killing Momma (#110) (aenetworks_crime360_2_01:00:00) The …" at bounding box center [435, 68] width 574 height 52
click at [508, 60] on div "Killing Momma (#110) Killing Momma (#110) (aenetworks_crime360_2_01:00:00) The …" at bounding box center [435, 68] width 574 height 52
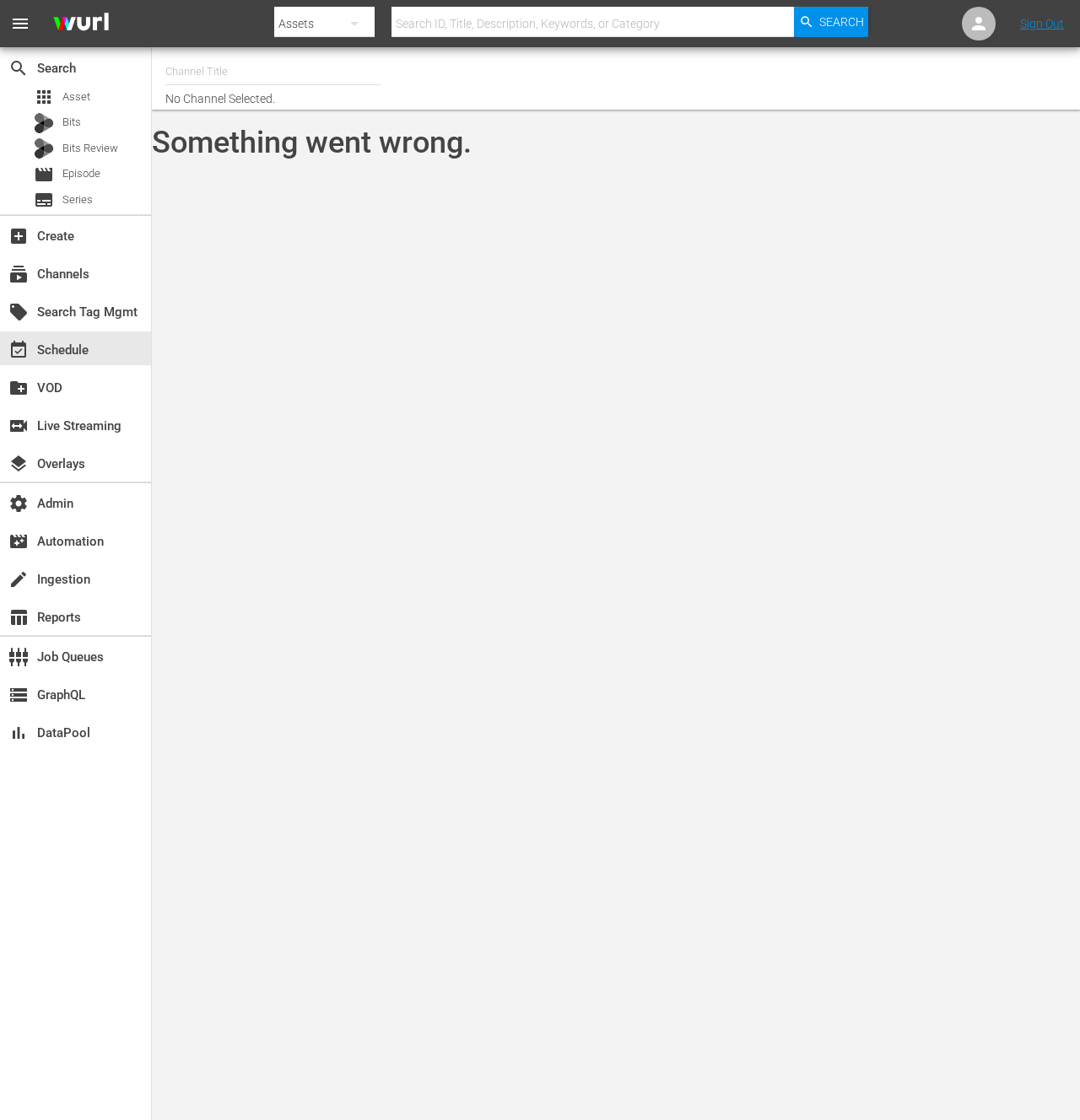
type input "Crime 24/7 (1637)"
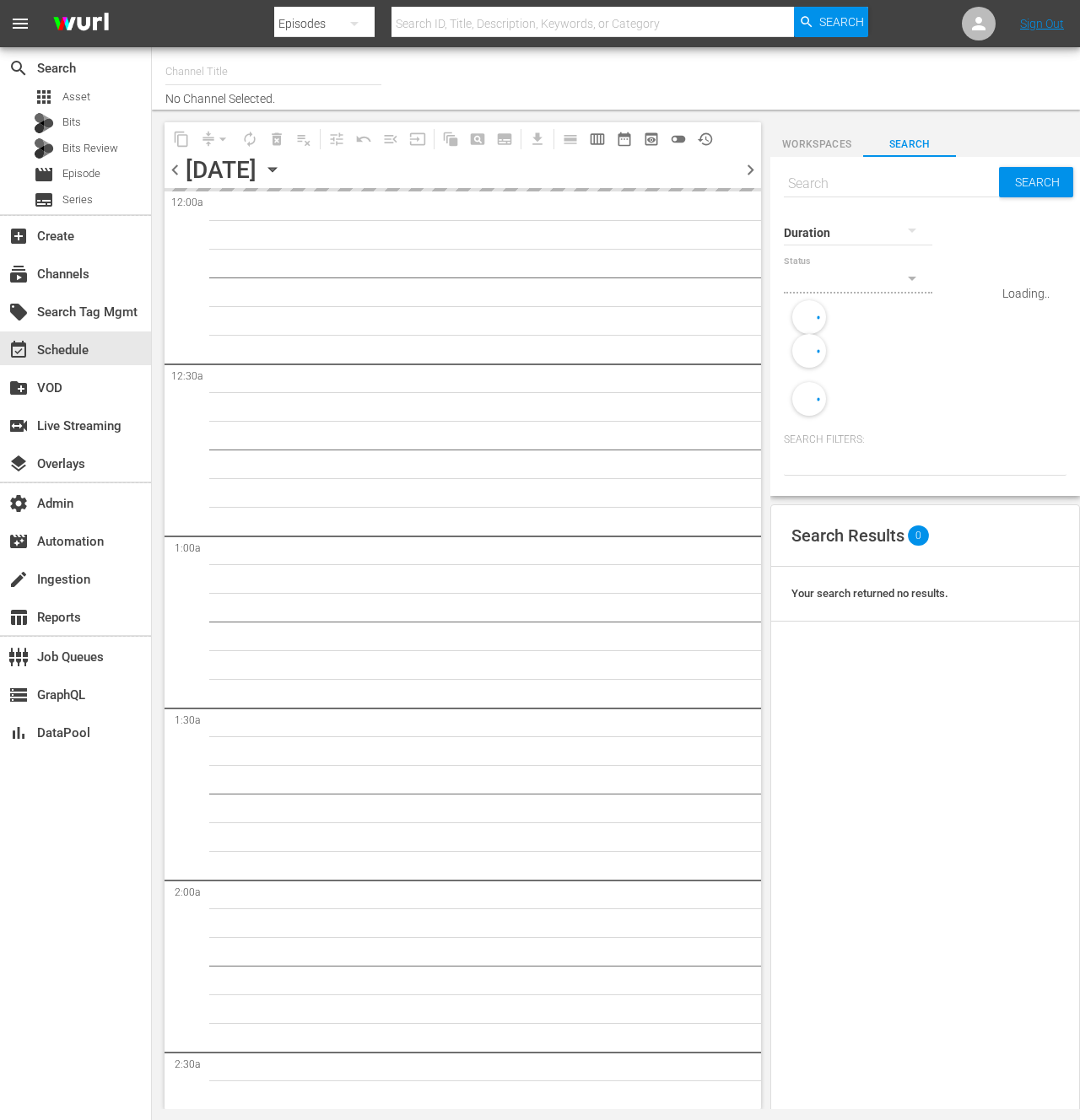
type input "Crime 24/7 (1637)"
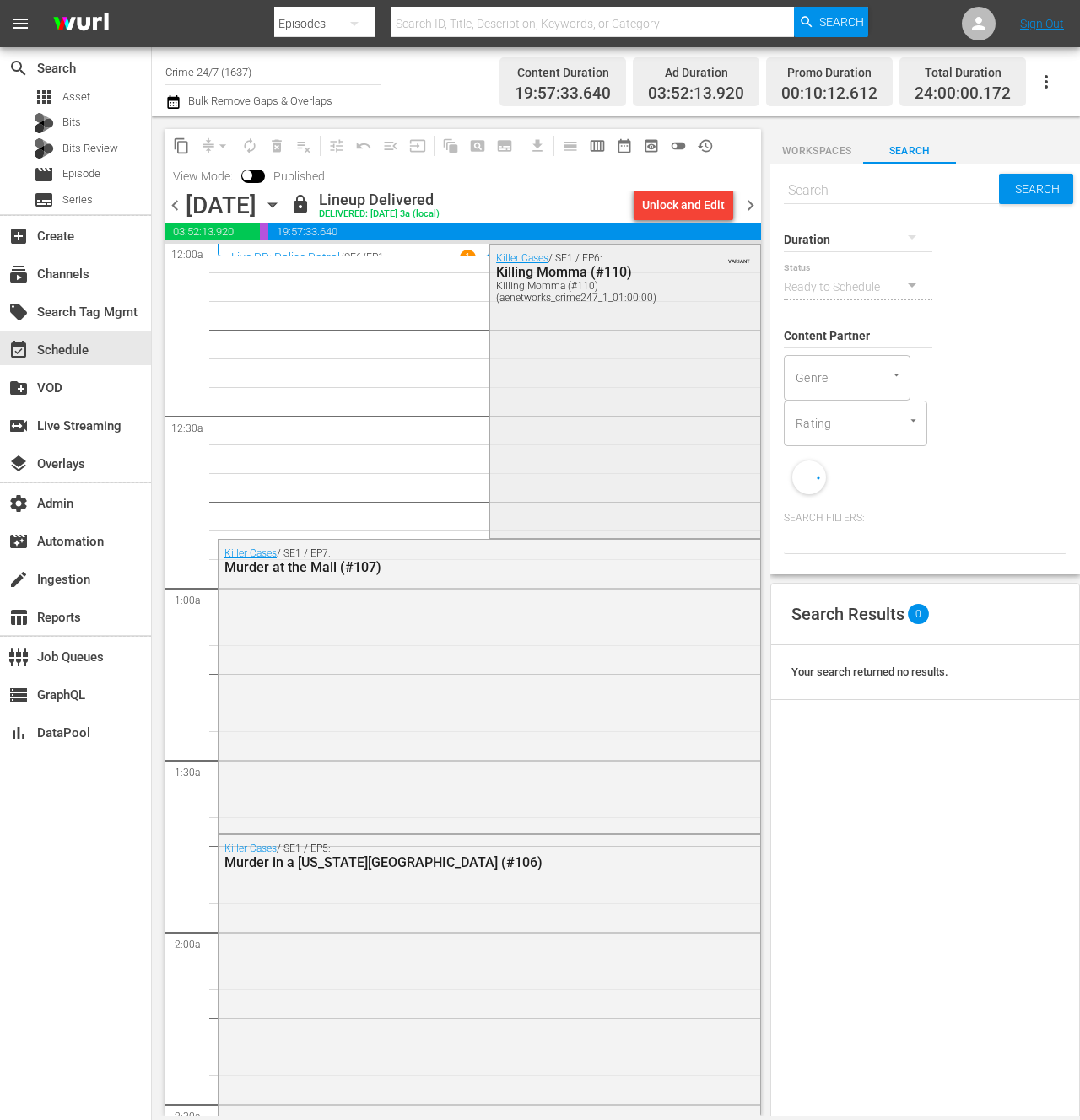
click at [584, 382] on div "Killer Cases / SE1 / EP6: Killing Momma (#110) Killing Momma (#110) (aenetworks…" at bounding box center [625, 389] width 270 height 290
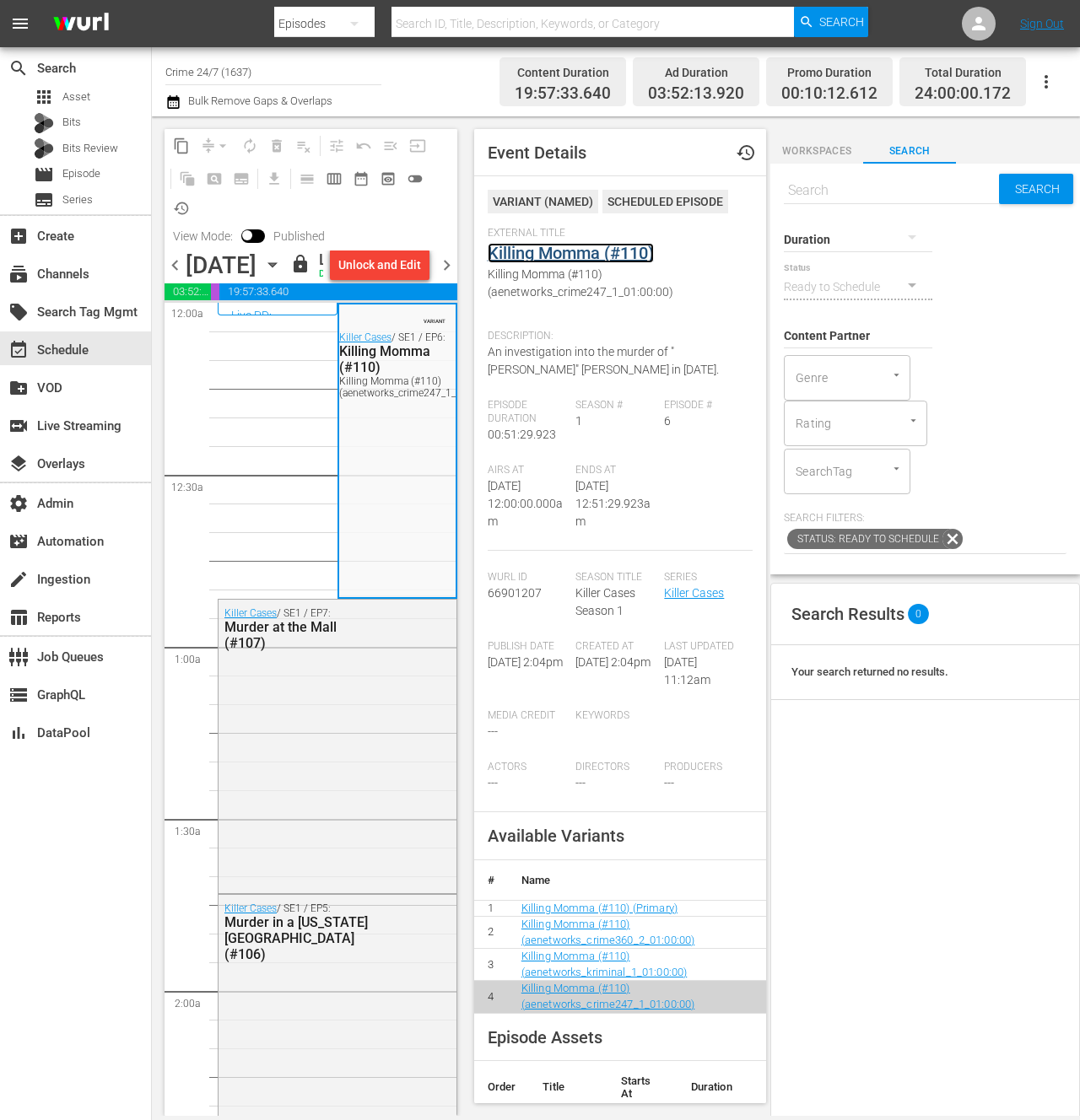
click at [577, 250] on link "Killing Momma (#110)" at bounding box center [570, 253] width 166 height 20
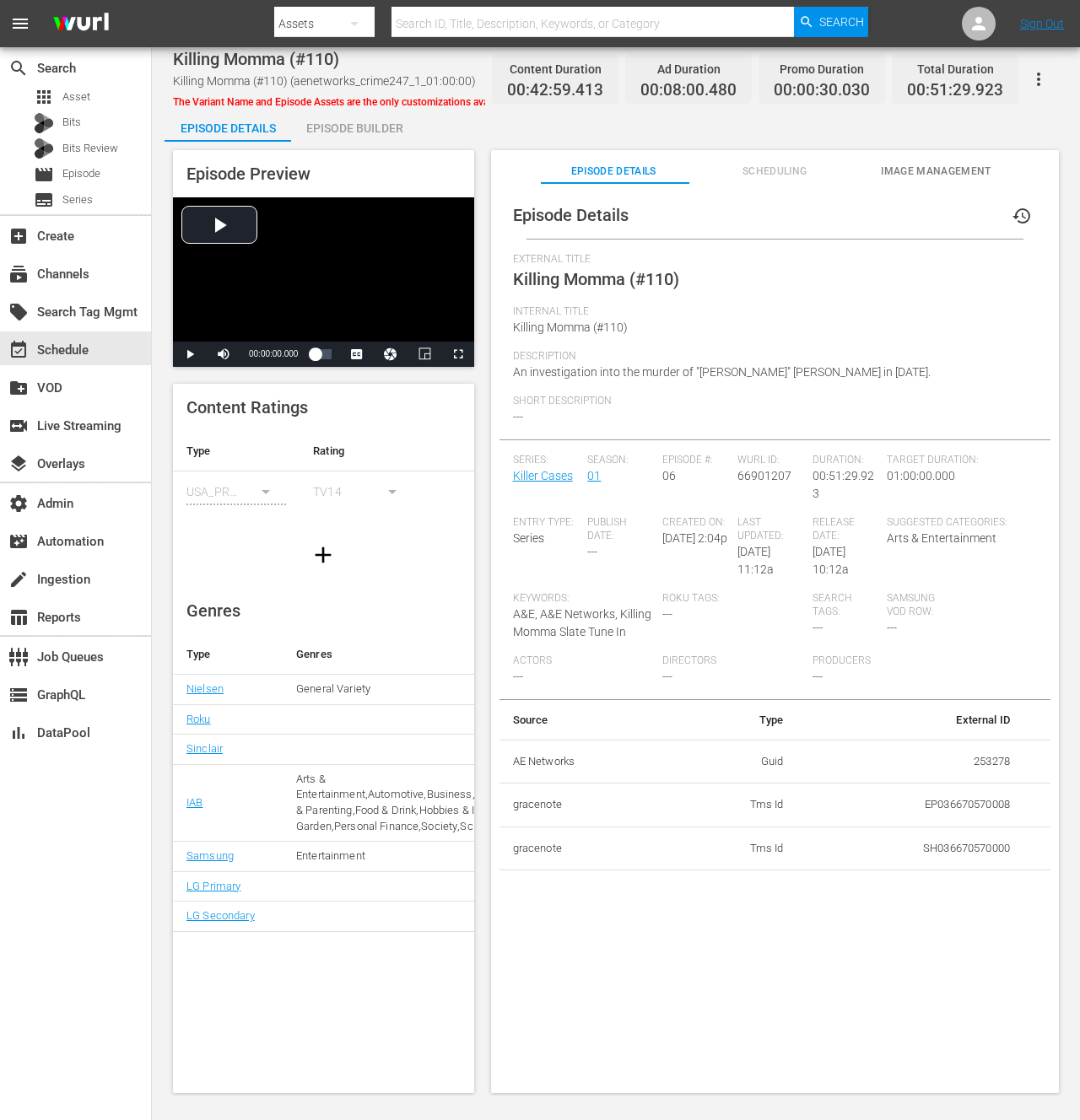
click at [769, 168] on span "Scheduling" at bounding box center [774, 172] width 145 height 18
